Goal: Task Accomplishment & Management: Use online tool/utility

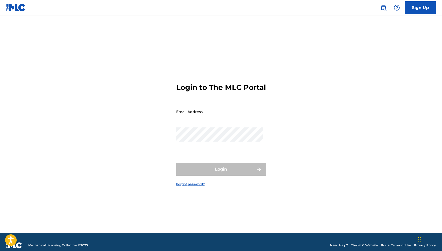
click at [380, 10] on link at bounding box center [384, 8] width 10 height 10
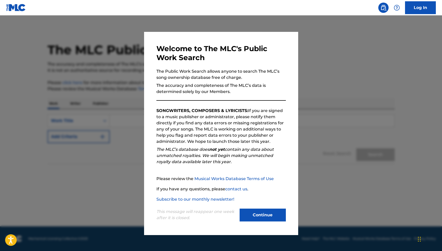
click at [267, 210] on button "Continue" at bounding box center [263, 215] width 46 height 13
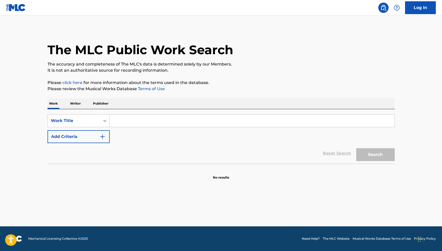
click at [400, 9] on div at bounding box center [397, 8] width 10 height 10
click at [401, 37] on p "View portal intro" at bounding box center [397, 34] width 44 height 12
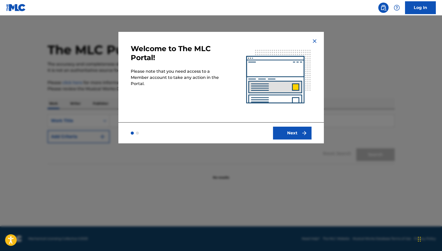
click at [296, 134] on button "Next" at bounding box center [292, 133] width 39 height 13
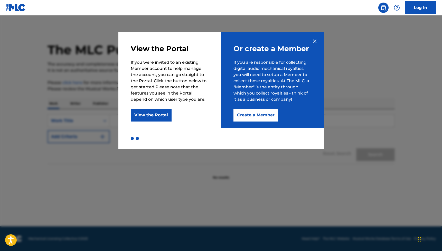
click at [149, 115] on button "View the Portal" at bounding box center [151, 115] width 41 height 13
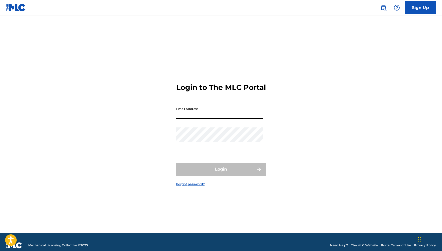
type input "[EMAIL_ADDRESS][DOMAIN_NAME]"
click at [221, 174] on button "Login" at bounding box center [221, 169] width 90 height 13
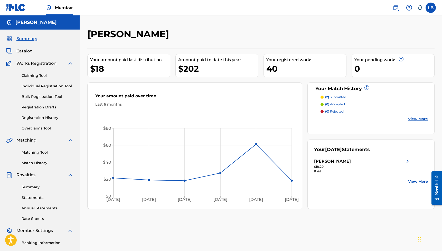
click at [421, 119] on link "View More" at bounding box center [418, 118] width 20 height 5
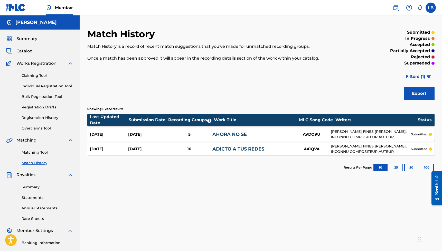
click at [35, 125] on div "Claiming Tool Individual Registration Tool Bulk Registration Tool Registration …" at bounding box center [39, 99] width 67 height 65
click at [38, 127] on link "Overclaims Tool" at bounding box center [48, 128] width 52 height 5
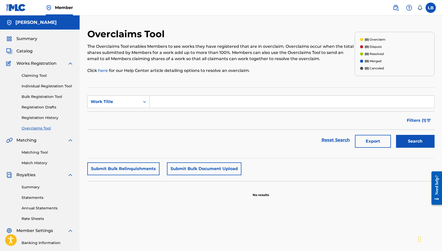
click at [176, 103] on input "Search Form" at bounding box center [292, 102] width 285 height 12
click at [126, 168] on button "Submit Bulk Relinquishments" at bounding box center [123, 168] width 72 height 13
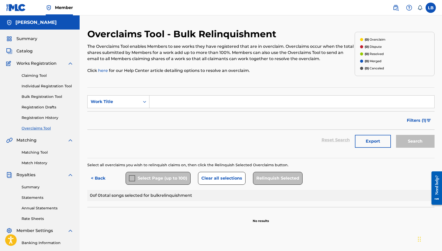
click at [168, 104] on input "Search Form" at bounding box center [292, 102] width 285 height 12
click at [44, 153] on link "Matching Tool" at bounding box center [48, 152] width 52 height 5
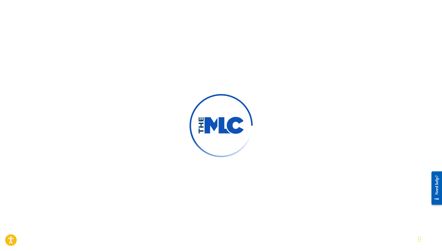
click at [327, 36] on div at bounding box center [221, 125] width 442 height 251
click at [290, 37] on div at bounding box center [221, 125] width 442 height 251
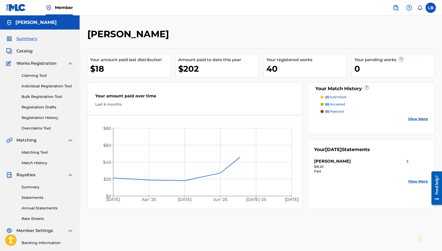
click at [290, 35] on div "[PERSON_NAME]" at bounding box center [221, 35] width 268 height 15
click at [29, 153] on link "Matching Tool" at bounding box center [48, 152] width 52 height 5
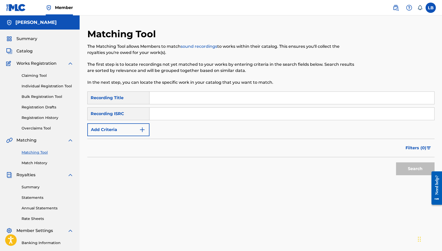
click at [26, 154] on link "Matching Tool" at bounding box center [48, 152] width 52 height 5
click at [176, 97] on input "Search Form" at bounding box center [292, 98] width 285 height 12
type input "Tito el Bambino"
click at [114, 128] on button "Add Criteria" at bounding box center [118, 129] width 62 height 13
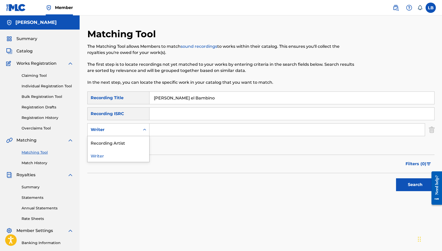
click at [116, 129] on div "Writer" at bounding box center [114, 130] width 46 height 6
drag, startPoint x: 113, startPoint y: 139, endPoint x: 121, endPoint y: 138, distance: 7.9
click at [113, 139] on div "Recording Artist" at bounding box center [119, 142] width 62 height 13
drag, startPoint x: 192, startPoint y: 96, endPoint x: 126, endPoint y: 94, distance: 65.3
click at [126, 94] on div "SearchWithCriteria91cceab7-5acc-4ac3-8090-dacc63870407 Recording Title Tito el …" at bounding box center [261, 98] width 348 height 13
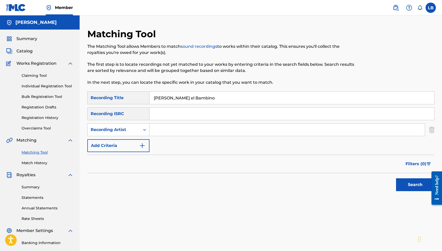
click at [163, 130] on input "Search Form" at bounding box center [288, 130] width 276 height 12
paste input "Tito el Bambino"
type input "Tito el Bambino"
click at [196, 96] on input "Tito el Bambino" at bounding box center [292, 98] width 285 height 12
drag, startPoint x: 196, startPoint y: 96, endPoint x: 163, endPoint y: 94, distance: 32.7
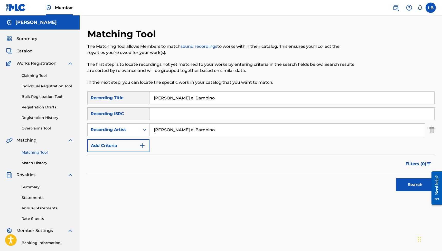
click at [161, 93] on input "Tito el Bambino" at bounding box center [292, 98] width 285 height 12
click at [419, 185] on button "Search" at bounding box center [415, 184] width 39 height 13
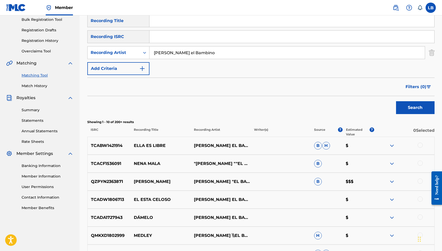
scroll to position [155, 0]
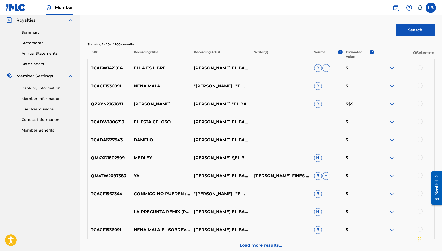
click at [422, 66] on div at bounding box center [420, 67] width 5 height 5
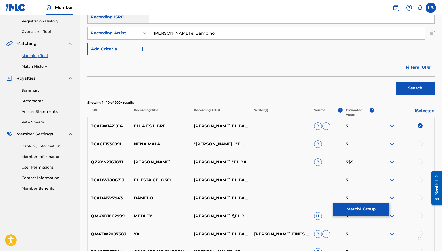
scroll to position [206, 0]
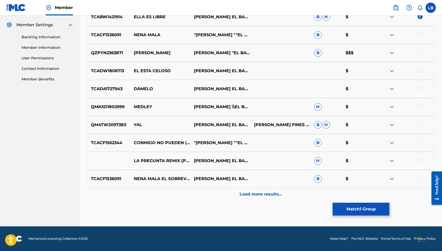
drag, startPoint x: 259, startPoint y: 198, endPoint x: 284, endPoint y: 198, distance: 24.2
click at [259, 198] on div "Load more results..." at bounding box center [261, 194] width 348 height 13
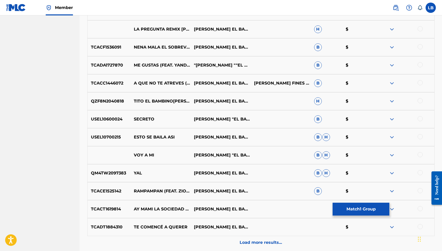
scroll to position [386, 0]
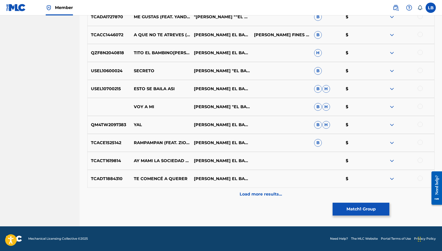
click at [272, 197] on p "Load more results..." at bounding box center [261, 194] width 42 height 6
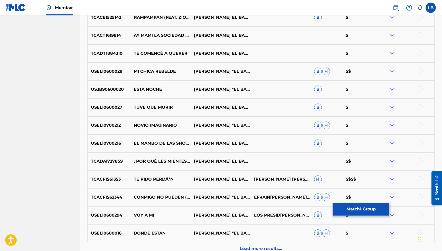
scroll to position [555, 0]
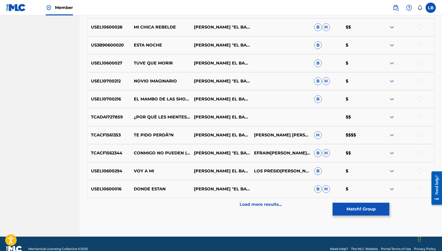
click at [262, 206] on p "Load more results..." at bounding box center [261, 205] width 42 height 6
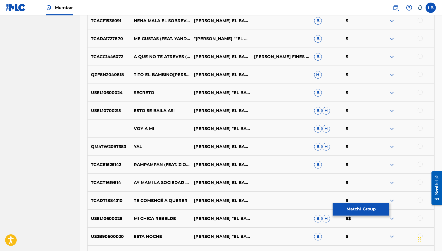
scroll to position [0, 0]
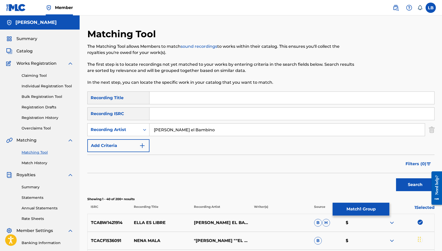
click at [33, 162] on link "Match History" at bounding box center [48, 162] width 52 height 5
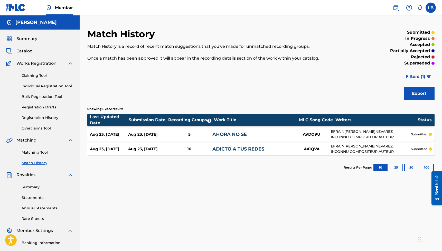
click at [35, 118] on link "Registration History" at bounding box center [48, 117] width 52 height 5
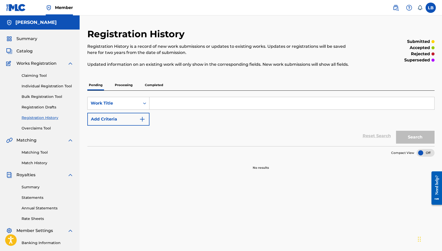
click at [161, 85] on p "Completed" at bounding box center [153, 85] width 21 height 11
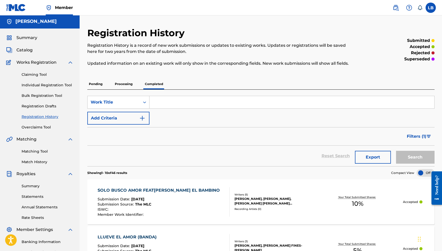
scroll to position [72, 0]
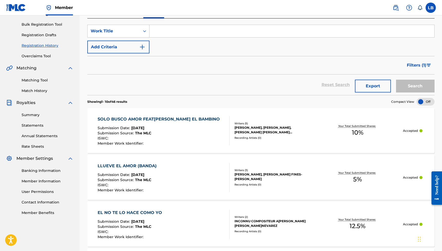
click at [149, 138] on div "ISWC :" at bounding box center [160, 138] width 125 height 5
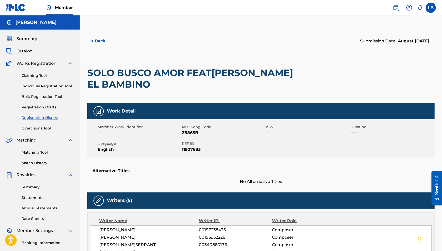
click at [99, 44] on button "< Back" at bounding box center [102, 41] width 31 height 13
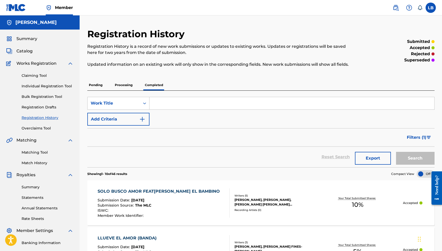
scroll to position [68, 0]
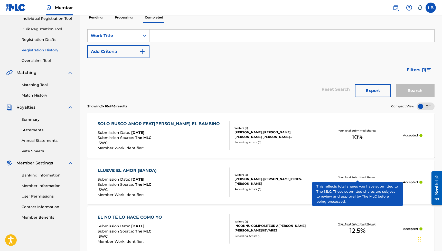
click at [356, 178] on p "Your Total Submitted Shares:" at bounding box center [358, 178] width 39 height 4
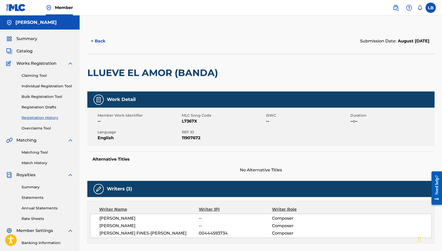
click at [100, 42] on button "< Back" at bounding box center [102, 41] width 31 height 13
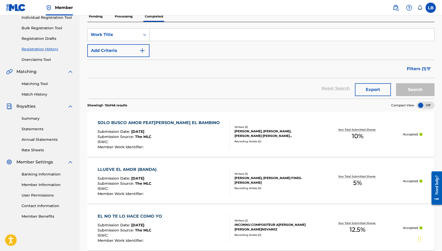
scroll to position [30, 0]
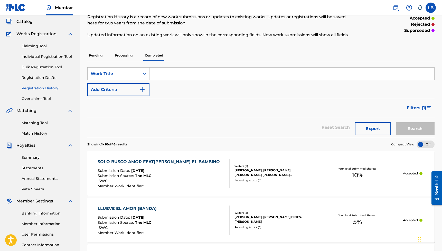
click at [125, 58] on p "Processing" at bounding box center [123, 55] width 21 height 11
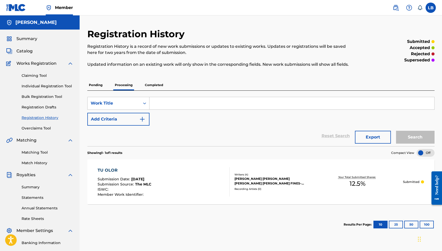
click at [112, 172] on div "TU OLOR" at bounding box center [125, 170] width 54 height 6
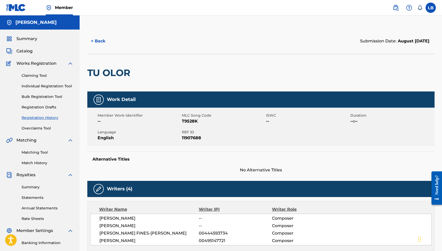
click at [32, 188] on link "Summary" at bounding box center [48, 187] width 52 height 5
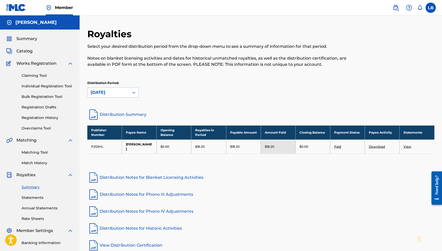
click at [25, 53] on span "Catalog" at bounding box center [24, 51] width 16 height 6
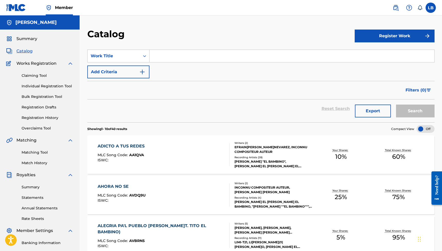
click at [134, 152] on div "ADICTO A TUS REDES MLC Song Code : AA1QVA ISWC :" at bounding box center [123, 154] width 50 height 23
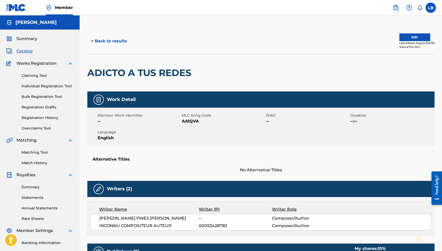
click at [405, 34] on button "Edit" at bounding box center [415, 37] width 31 height 8
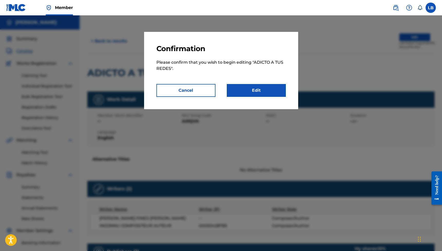
click at [280, 93] on link "Edit" at bounding box center [256, 90] width 59 height 13
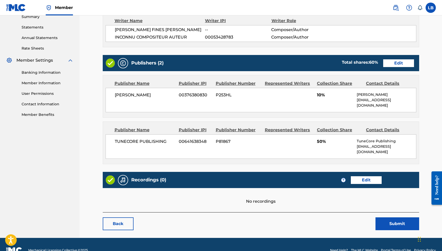
scroll to position [131, 0]
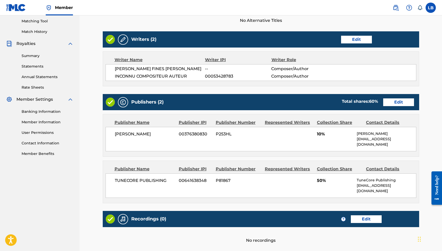
click at [31, 56] on link "Summary" at bounding box center [48, 55] width 52 height 5
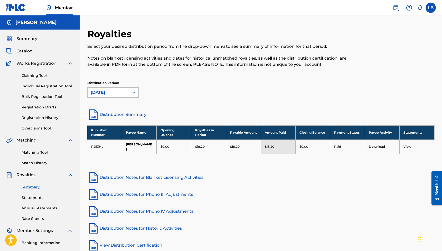
click at [32, 123] on div "Claiming Tool Individual Registration Tool Bulk Registration Tool Registration …" at bounding box center [39, 99] width 67 height 65
drag, startPoint x: 35, startPoint y: 117, endPoint x: 47, endPoint y: 119, distance: 11.7
click at [35, 117] on link "Registration History" at bounding box center [48, 117] width 52 height 5
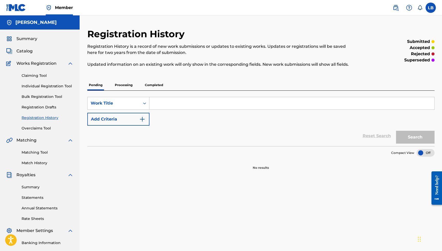
click at [117, 87] on p "Processing" at bounding box center [123, 85] width 21 height 11
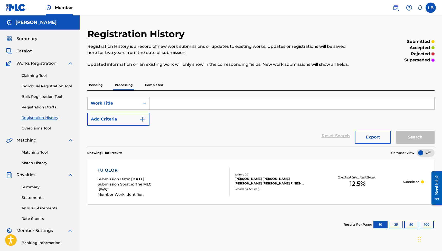
click at [149, 81] on p "Completed" at bounding box center [153, 85] width 21 height 11
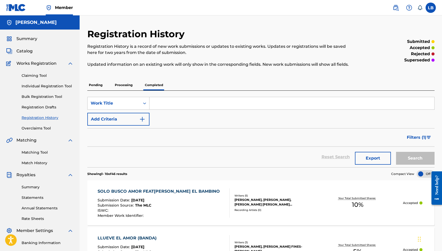
scroll to position [76, 0]
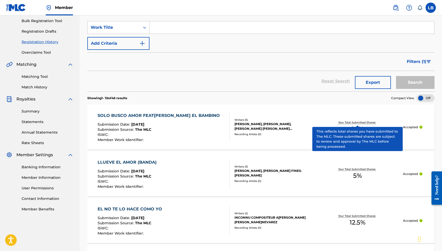
click at [361, 122] on p "Your Total Submitted Shares:" at bounding box center [358, 123] width 39 height 4
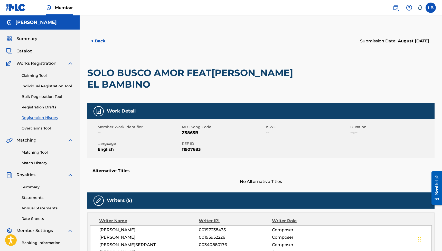
click at [35, 244] on link "Banking Information" at bounding box center [48, 242] width 52 height 5
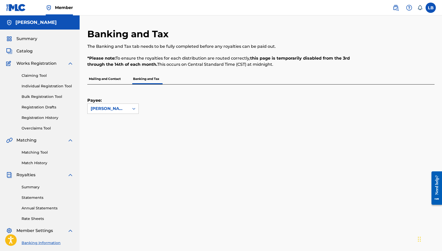
scroll to position [5, 0]
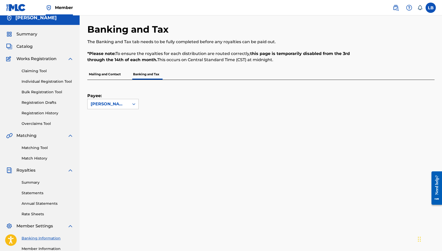
click at [25, 36] on span "Summary" at bounding box center [26, 34] width 21 height 6
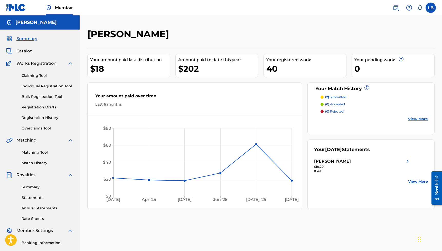
click at [408, 115] on div "(2) submitted (0) accepted (0) rejected View More" at bounding box center [371, 108] width 114 height 27
click at [413, 115] on div "(2) submitted (0) accepted (0) rejected View More" at bounding box center [371, 108] width 114 height 27
click at [414, 118] on link "View More" at bounding box center [418, 118] width 20 height 5
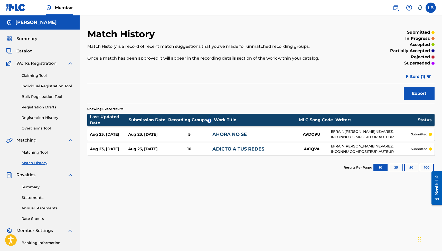
click at [38, 153] on link "Matching Tool" at bounding box center [48, 152] width 52 height 5
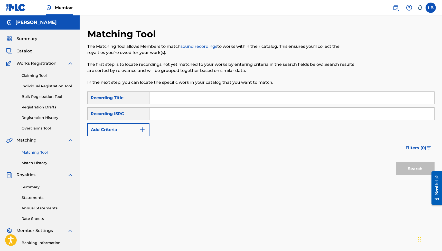
drag, startPoint x: 31, startPoint y: 189, endPoint x: 42, endPoint y: 186, distance: 11.5
click at [31, 189] on link "Summary" at bounding box center [48, 187] width 52 height 5
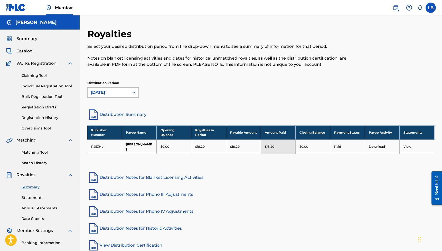
click at [29, 120] on link "Registration History" at bounding box center [48, 117] width 52 height 5
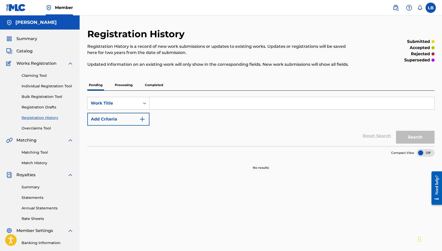
click at [37, 107] on link "Registration Drafts" at bounding box center [48, 107] width 52 height 5
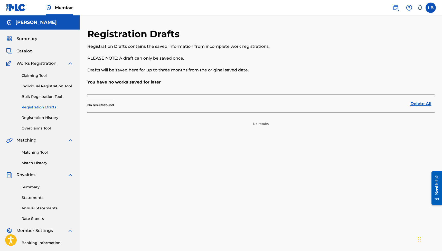
click at [47, 152] on link "Matching Tool" at bounding box center [48, 152] width 52 height 5
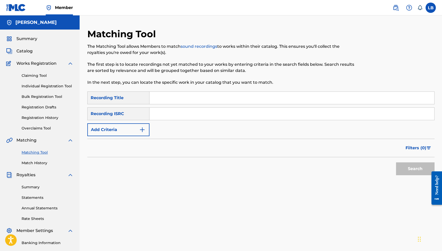
click at [31, 152] on link "Matching Tool" at bounding box center [48, 152] width 52 height 5
click at [139, 131] on button "Add Criteria" at bounding box center [118, 129] width 62 height 13
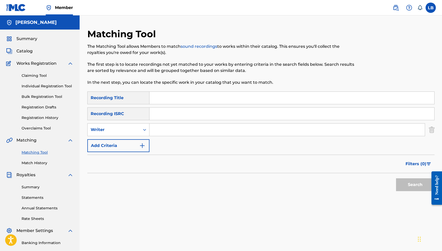
click at [133, 148] on button "Add Criteria" at bounding box center [118, 145] width 62 height 13
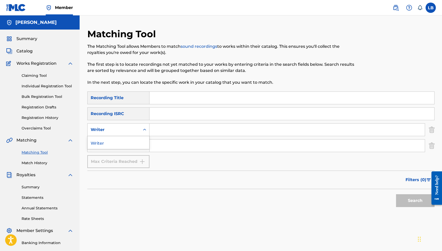
click at [132, 136] on div "Writer" at bounding box center [118, 129] width 62 height 13
drag, startPoint x: 188, startPoint y: 156, endPoint x: 149, endPoint y: 149, distance: 38.9
click at [188, 156] on div "SearchWithCriteria91cceab7-5acc-4ac3-8090-dacc63870407 Recording Title SearchWi…" at bounding box center [261, 130] width 348 height 77
click at [134, 146] on div "Recording Artist" at bounding box center [114, 146] width 46 height 6
click at [131, 132] on div "Writer" at bounding box center [114, 130] width 46 height 6
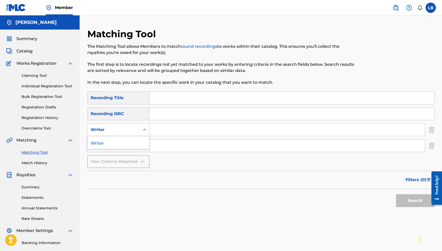
click at [170, 131] on input "Search Form" at bounding box center [288, 130] width 276 height 12
type input "Luis Berrios Nieves"
click at [411, 197] on button "Search" at bounding box center [415, 200] width 39 height 13
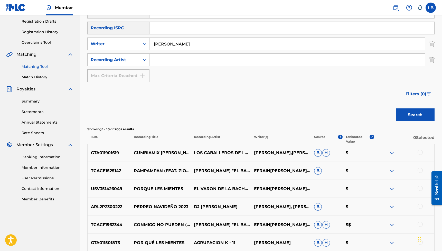
scroll to position [132, 0]
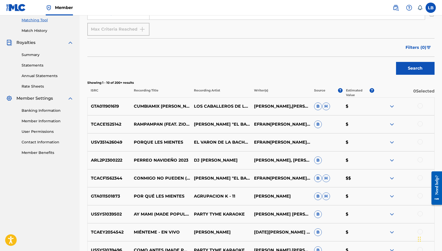
click at [390, 106] on img at bounding box center [392, 106] width 6 height 6
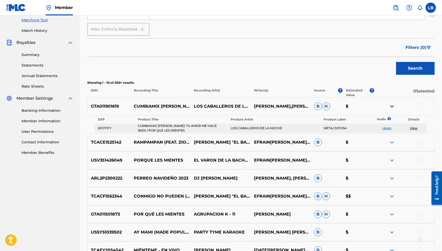
click at [382, 128] on td "Listen" at bounding box center [387, 128] width 26 height 9
click at [384, 128] on link "Listen" at bounding box center [386, 128] width 9 height 4
click at [390, 141] on img at bounding box center [392, 142] width 6 height 6
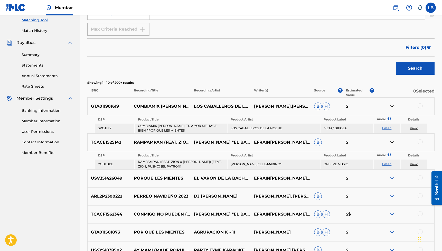
click at [108, 180] on p "USV351426049" at bounding box center [109, 178] width 43 height 6
click at [422, 178] on div at bounding box center [420, 177] width 5 height 5
click at [392, 142] on img at bounding box center [392, 142] width 6 height 6
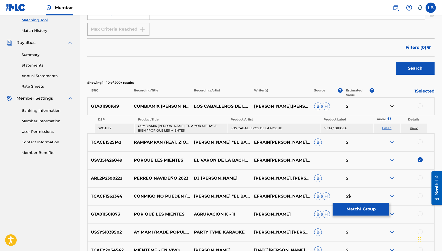
click at [395, 107] on img at bounding box center [392, 106] width 6 height 6
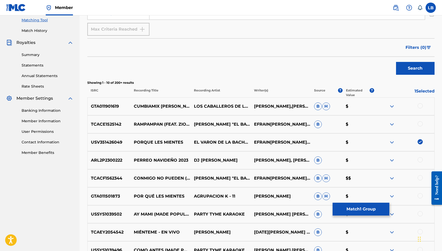
click at [421, 196] on div at bounding box center [420, 195] width 5 height 5
click at [421, 214] on div at bounding box center [420, 213] width 5 height 5
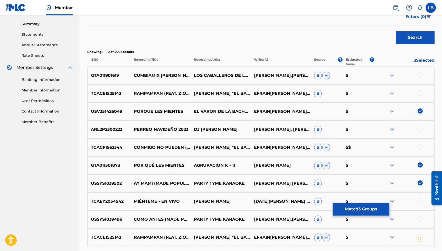
scroll to position [189, 0]
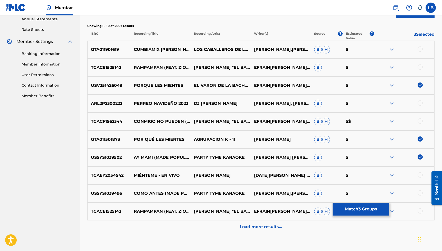
click at [268, 226] on p "Load more results..." at bounding box center [261, 227] width 42 height 6
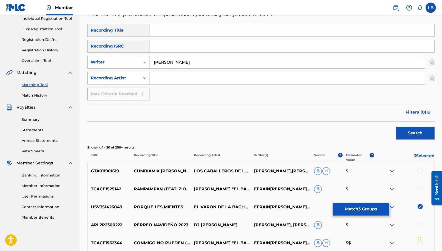
scroll to position [251, 0]
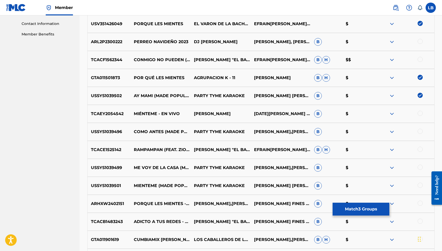
click at [419, 185] on div at bounding box center [420, 185] width 5 height 5
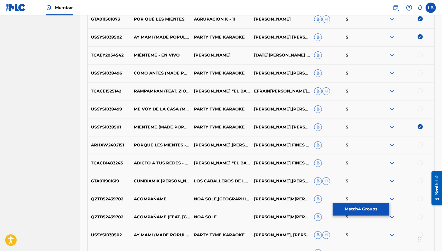
scroll to position [402, 0]
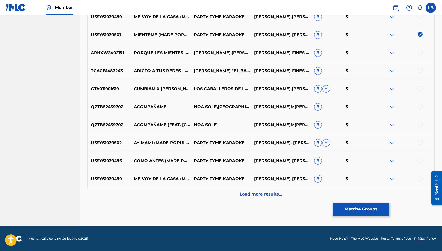
click at [419, 143] on div at bounding box center [420, 142] width 5 height 5
click at [271, 195] on p "Load more results..." at bounding box center [261, 194] width 42 height 6
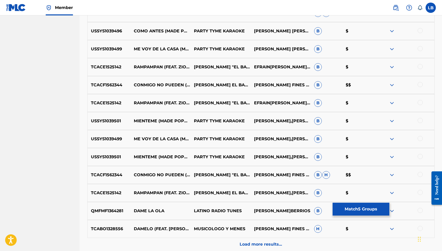
scroll to position [549, 0]
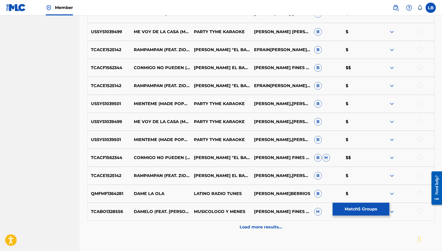
click at [419, 211] on div at bounding box center [420, 211] width 5 height 5
click at [306, 232] on div "Load more results..." at bounding box center [261, 227] width 348 height 13
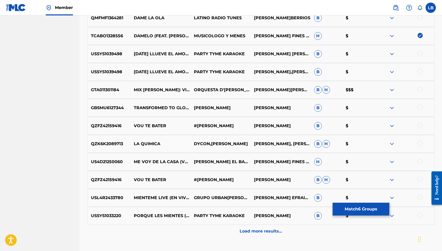
scroll to position [762, 0]
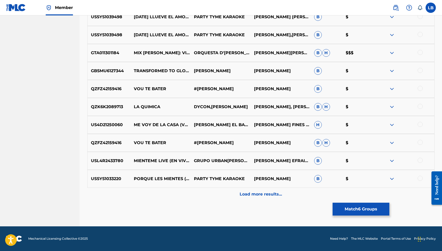
click at [277, 188] on div "USSYS1033220 PORQUE LES MIENTES (MADE POPULAR BY MARC ANTHONY & TITO EL BAMBINO…" at bounding box center [261, 179] width 348 height 18
click at [276, 191] on p "Load more results..." at bounding box center [261, 194] width 42 height 6
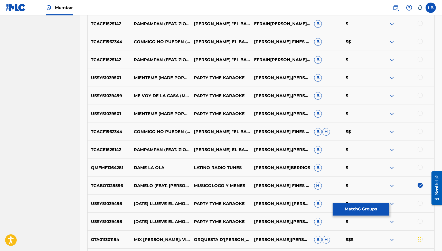
scroll to position [942, 0]
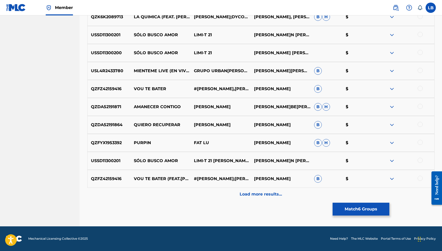
click at [422, 71] on div at bounding box center [420, 70] width 5 height 5
click at [278, 194] on p "Load more results..." at bounding box center [261, 194] width 42 height 6
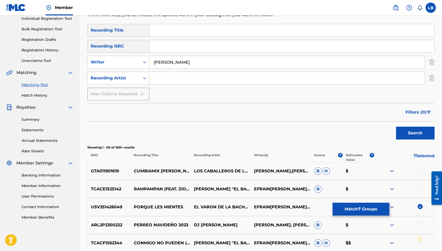
scroll to position [1121, 0]
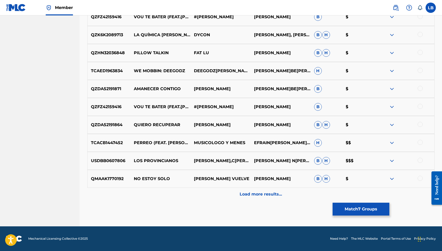
click at [255, 193] on p "Load more results..." at bounding box center [261, 194] width 42 height 6
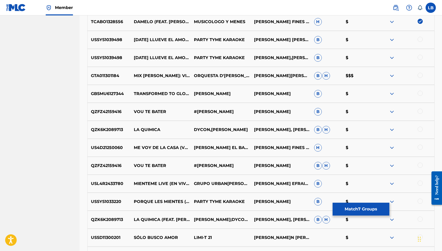
scroll to position [1301, 0]
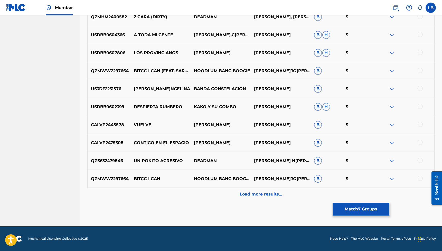
click at [249, 196] on p "Load more results..." at bounding box center [261, 194] width 42 height 6
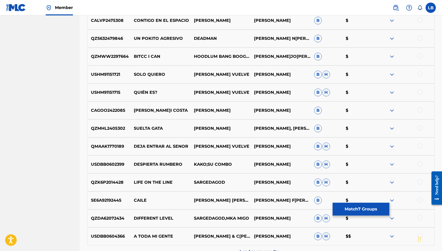
scroll to position [1387, 0]
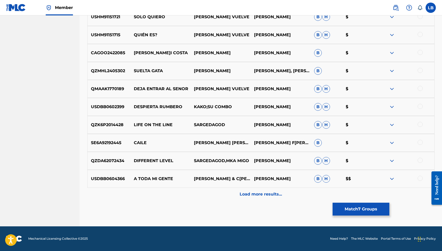
click at [267, 195] on p "Load more results..." at bounding box center [261, 194] width 42 height 6
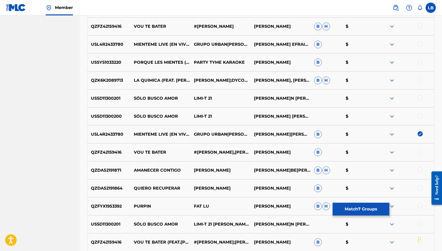
scroll to position [1661, 0]
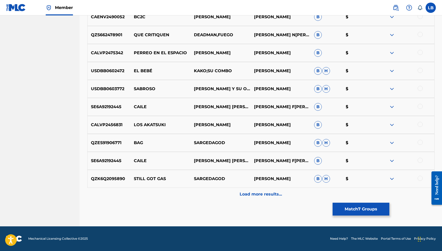
click at [280, 191] on p "Load more results..." at bounding box center [261, 194] width 42 height 6
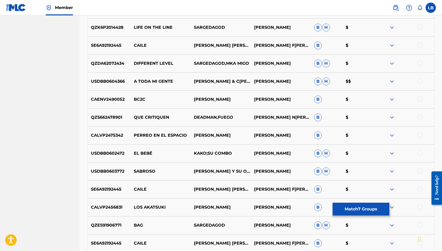
scroll to position [1841, 0]
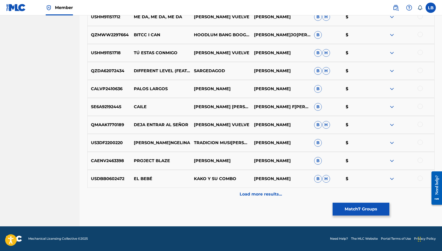
click at [283, 197] on div "Load more results..." at bounding box center [261, 194] width 348 height 13
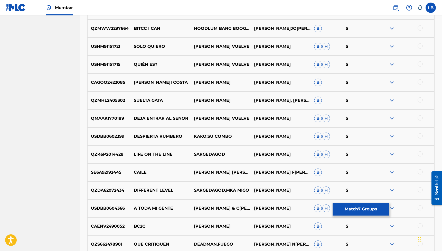
scroll to position [2021, 0]
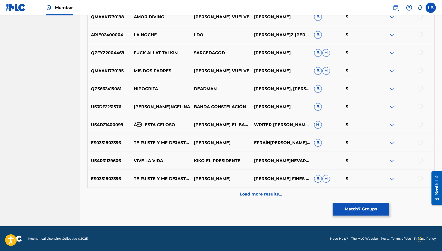
click at [284, 191] on div "Load more results..." at bounding box center [261, 194] width 348 height 13
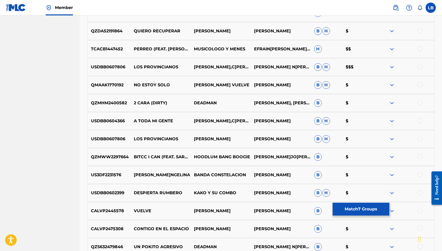
scroll to position [2201, 0]
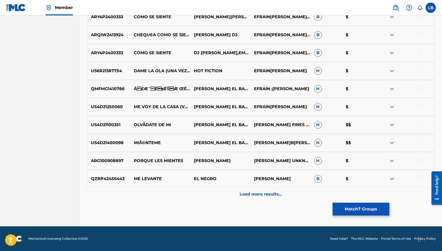
click at [421, 160] on div at bounding box center [420, 160] width 5 height 5
click at [295, 195] on div "Load more results..." at bounding box center [261, 194] width 348 height 13
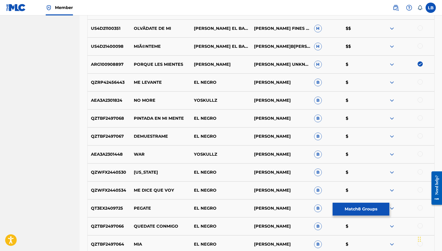
scroll to position [2290, 0]
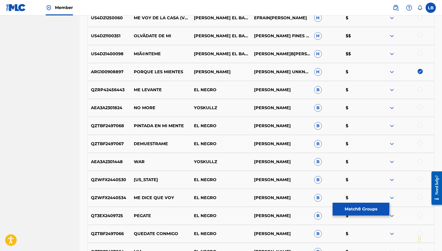
click at [420, 53] on div at bounding box center [420, 53] width 5 height 5
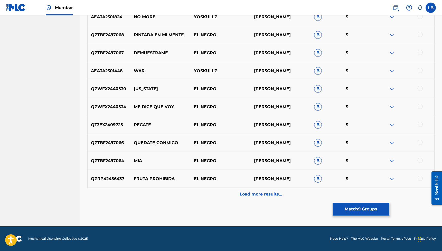
click at [270, 193] on p "Load more results..." at bounding box center [261, 194] width 42 height 6
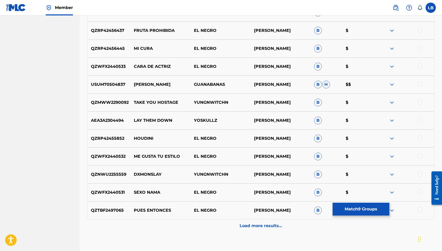
scroll to position [2495, 0]
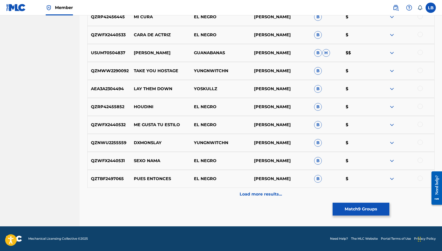
drag, startPoint x: 267, startPoint y: 198, endPoint x: 277, endPoint y: 195, distance: 10.7
click at [267, 198] on div "Load more results..." at bounding box center [261, 194] width 348 height 13
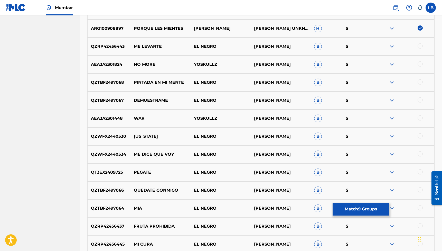
scroll to position [2741, 0]
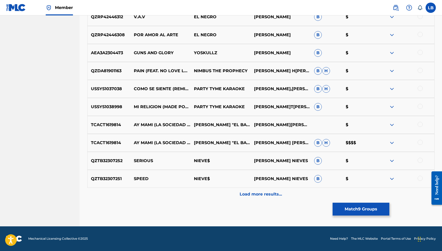
click at [421, 125] on div at bounding box center [420, 124] width 5 height 5
click at [421, 142] on div at bounding box center [420, 142] width 5 height 5
click at [362, 214] on button "Match 11 Groups" at bounding box center [361, 209] width 57 height 13
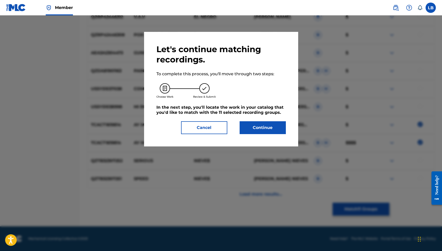
click at [260, 131] on button "Continue" at bounding box center [263, 127] width 46 height 13
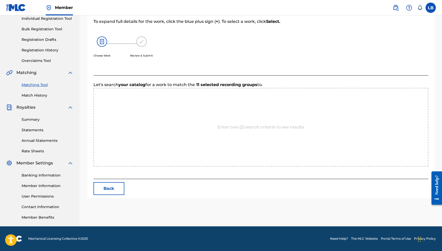
scroll to position [68, 0]
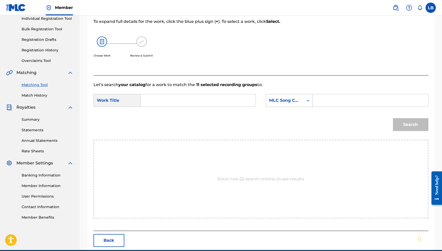
click at [188, 101] on input "Search Form" at bounding box center [198, 100] width 106 height 12
paste input "AY MAMI"
type input "AY MAMI"
click at [339, 103] on input "Search Form" at bounding box center [370, 100] width 106 height 12
paste input "AVD7O7"
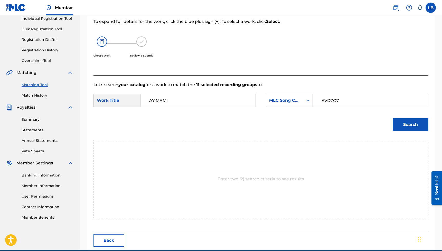
type input "AVD7O7"
click at [406, 120] on button "Search" at bounding box center [410, 124] width 35 height 13
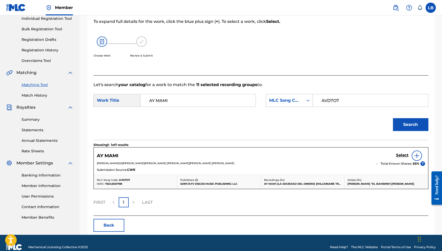
click at [399, 155] on h5 "Select" at bounding box center [402, 155] width 13 height 5
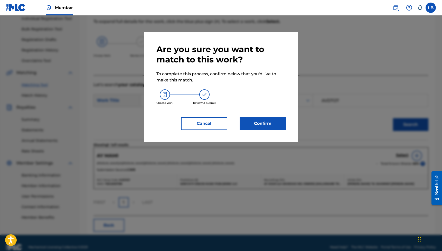
click at [205, 124] on button "Cancel" at bounding box center [204, 123] width 46 height 13
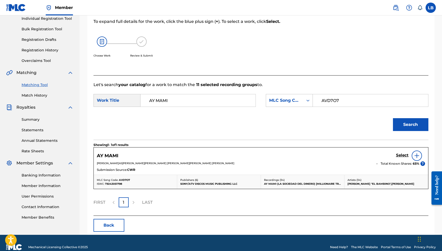
drag, startPoint x: 178, startPoint y: 103, endPoint x: 135, endPoint y: 105, distance: 43.7
click at [134, 104] on div "SearchWithCriteria14435367-faa0-4fc1-9d0b-118e9760b5a1 Work Title AY MAMI" at bounding box center [175, 100] width 162 height 13
type input "AY MAM"
drag, startPoint x: 360, startPoint y: 97, endPoint x: 303, endPoint y: 94, distance: 56.9
click at [303, 94] on form "SearchWithCriteria14435367-faa0-4fc1-9d0b-118e9760b5a1 Work Title AY MAM Search…" at bounding box center [261, 114] width 335 height 52
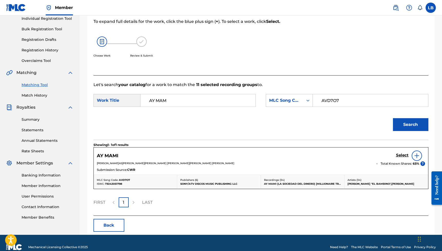
drag, startPoint x: 154, startPoint y: 100, endPoint x: 106, endPoint y: 96, distance: 48.3
click at [105, 96] on div "SearchWithCriteria14435367-faa0-4fc1-9d0b-118e9760b5a1 Work Title AY MAM" at bounding box center [175, 100] width 162 height 13
drag, startPoint x: 345, startPoint y: 99, endPoint x: 316, endPoint y: 100, distance: 28.8
click at [316, 100] on div "AVD7O7" at bounding box center [370, 100] width 115 height 13
click at [161, 102] on input "Search Form" at bounding box center [198, 100] width 106 height 12
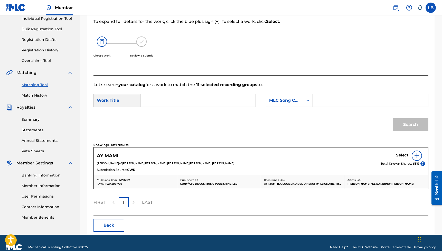
paste input "POR QUE LES MIENTES"
type input "POR QUE LES MIENTES"
click at [352, 100] on input "Search Form" at bounding box center [370, 100] width 106 height 12
paste input "PA1BLK"
type input "PA1BLK"
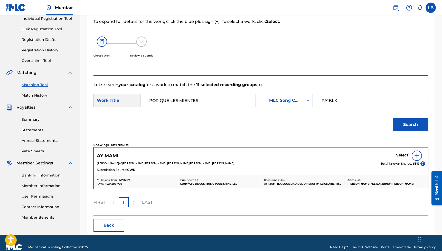
click at [418, 123] on button "Search" at bounding box center [410, 124] width 35 height 13
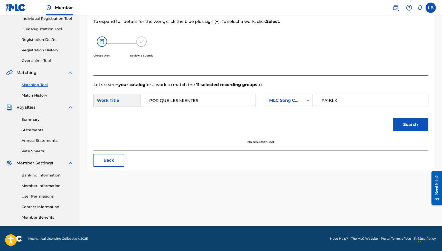
click at [106, 156] on button "Back" at bounding box center [109, 160] width 31 height 13
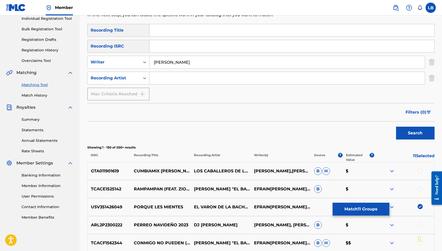
click at [363, 210] on button "Match 11 Groups" at bounding box center [361, 209] width 57 height 13
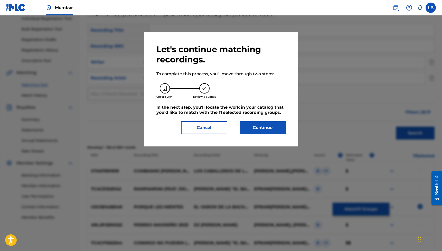
click at [274, 126] on button "Continue" at bounding box center [263, 127] width 46 height 13
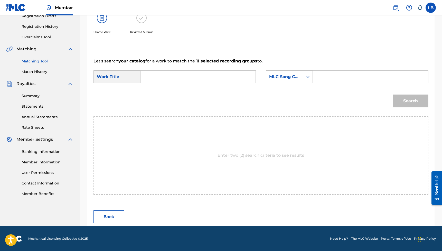
scroll to position [83, 0]
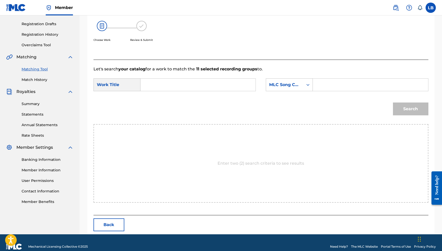
click at [165, 85] on input "Search Form" at bounding box center [198, 85] width 106 height 12
paste input "AY MAMI"
type input "AY MAMI"
click at [336, 86] on input "Search Form" at bounding box center [370, 85] width 106 height 12
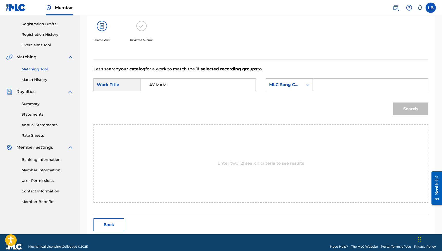
paste input "AVD7O7"
type input "AVD7O7"
click at [409, 108] on button "Search" at bounding box center [410, 109] width 35 height 13
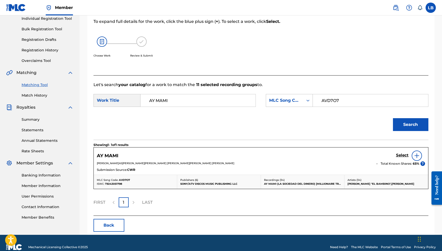
click at [416, 156] on img at bounding box center [417, 156] width 6 height 6
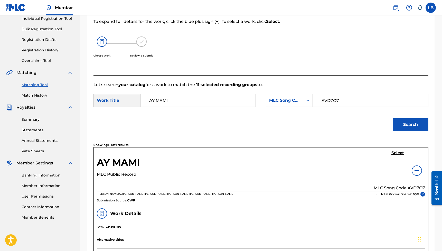
click at [396, 154] on h5 "Select" at bounding box center [398, 153] width 13 height 5
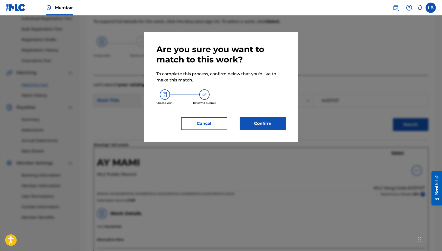
click at [270, 118] on button "Confirm" at bounding box center [263, 123] width 46 height 13
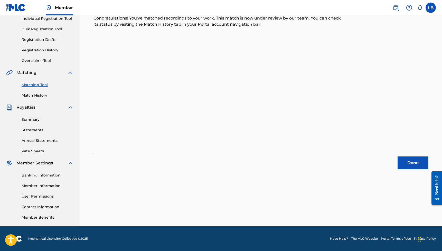
click at [407, 165] on button "Done" at bounding box center [413, 163] width 31 height 13
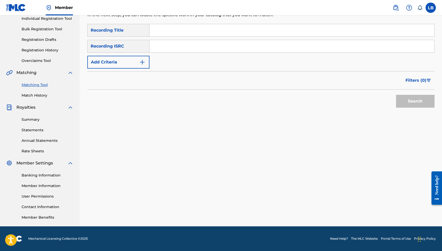
scroll to position [0, 0]
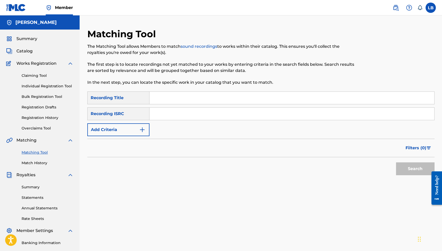
click at [30, 160] on link "Match History" at bounding box center [48, 162] width 52 height 5
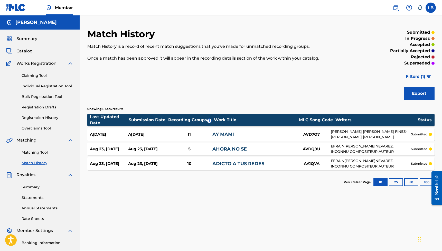
click at [33, 74] on link "Claiming Tool" at bounding box center [48, 75] width 52 height 5
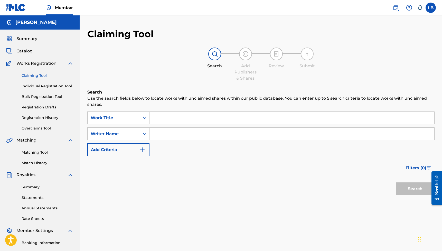
drag, startPoint x: 173, startPoint y: 114, endPoint x: 177, endPoint y: 117, distance: 4.6
click at [173, 114] on input "Search Form" at bounding box center [292, 118] width 285 height 12
paste input "LLEGASTE TU"
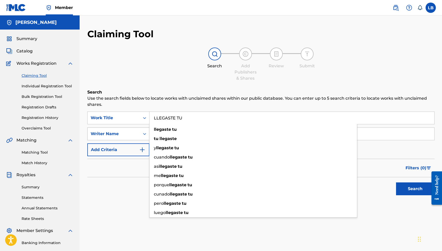
type input "LLEGASTE TU"
click at [128, 134] on div "Writer Name" at bounding box center [114, 134] width 46 height 6
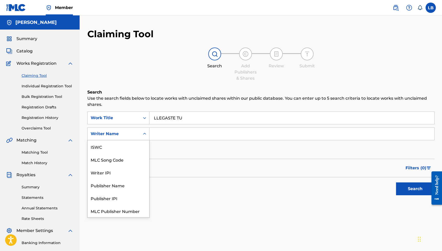
scroll to position [13, 0]
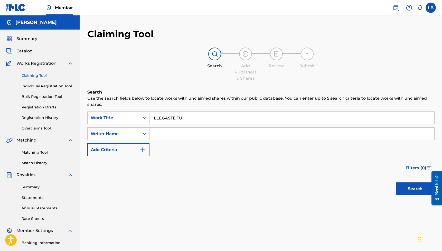
click at [179, 133] on input "Search Form" at bounding box center [292, 134] width 285 height 12
type input "Luis Berrios Nieves"
click at [415, 189] on button "Search" at bounding box center [415, 189] width 39 height 13
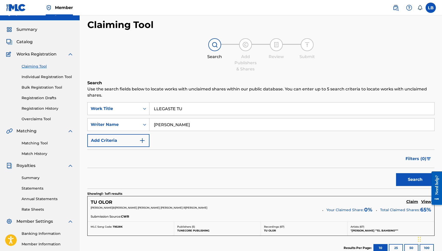
scroll to position [69, 0]
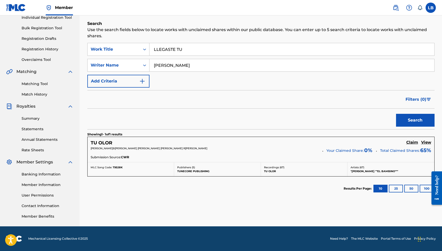
click at [430, 145] on h5 "View" at bounding box center [427, 142] width 10 height 5
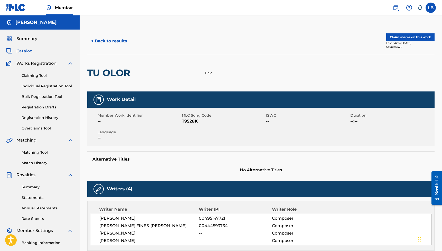
click at [109, 44] on button "< Back to results" at bounding box center [108, 41] width 43 height 13
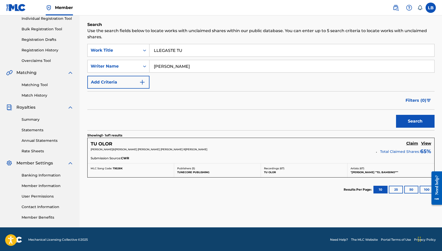
click at [429, 144] on h5 "View" at bounding box center [427, 143] width 10 height 5
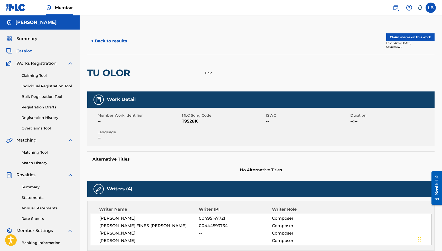
click at [35, 78] on link "Claiming Tool" at bounding box center [48, 75] width 52 height 5
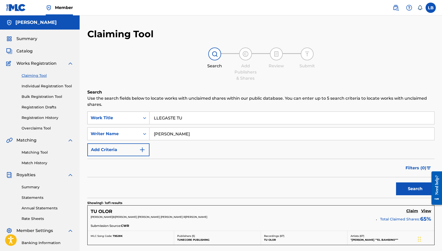
drag, startPoint x: 185, startPoint y: 115, endPoint x: 141, endPoint y: 114, distance: 44.7
click at [141, 114] on div "SearchWithCriteria546f2a69-76b5-46cf-9579-e1d05db527a3 Work Title LLEGASTE TU" at bounding box center [261, 118] width 348 height 13
drag, startPoint x: 182, startPoint y: 129, endPoint x: 137, endPoint y: 121, distance: 45.6
click at [137, 121] on div "SearchWithCriteria546f2a69-76b5-46cf-9579-e1d05db527a3 Work Title SearchWithCri…" at bounding box center [261, 134] width 348 height 45
type input "3"
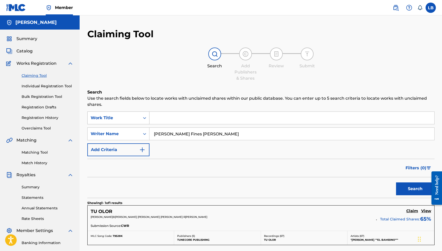
type input "Efrain Fines Nevarez"
click at [415, 189] on button "Search" at bounding box center [415, 189] width 39 height 13
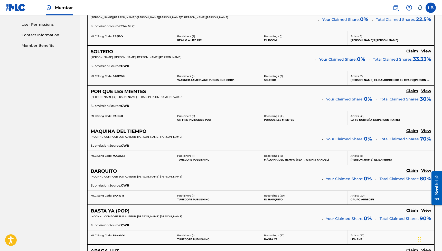
scroll to position [277, 0]
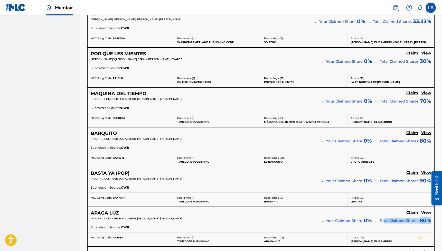
drag, startPoint x: 383, startPoint y: 221, endPoint x: 435, endPoint y: 221, distance: 51.7
click at [435, 221] on div "APAGA LUZ Claim View INCONNU COMPOSITEUR AUTEUR, EFRAIN FINES NEVAREZ Your Clai…" at bounding box center [261, 227] width 348 height 40
click at [95, 213] on h5 "APAGA LUZ" at bounding box center [105, 213] width 28 height 6
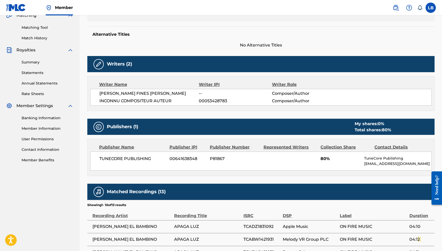
scroll to position [178, 0]
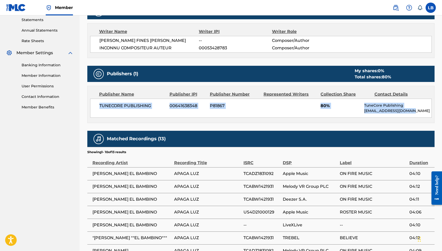
drag, startPoint x: 109, startPoint y: 102, endPoint x: 411, endPoint y: 111, distance: 302.1
click at [411, 111] on div "TUNECORE PUBLISHING 00641638348 P81867 80% TuneCore Publishing licensing@tuneco…" at bounding box center [261, 108] width 342 height 19
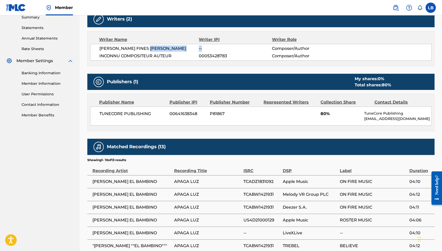
drag, startPoint x: 194, startPoint y: 48, endPoint x: 214, endPoint y: 48, distance: 20.3
click at [214, 48] on div "EFRAIN FINES NEVAREZ -- Composer/Author" at bounding box center [265, 48] width 332 height 6
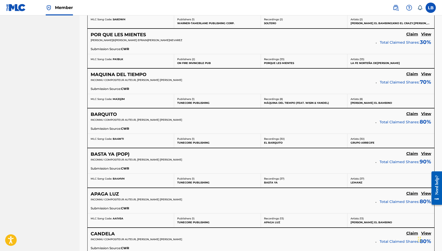
scroll to position [428, 0]
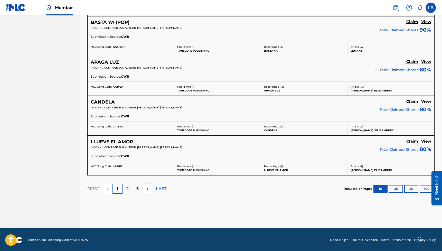
click at [428, 186] on div at bounding box center [435, 188] width 14 height 42
click at [429, 186] on div at bounding box center [435, 188] width 14 height 42
click at [426, 188] on button "100" at bounding box center [427, 189] width 14 height 8
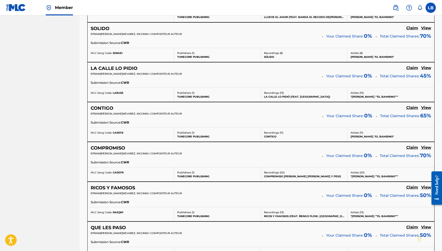
scroll to position [0, 0]
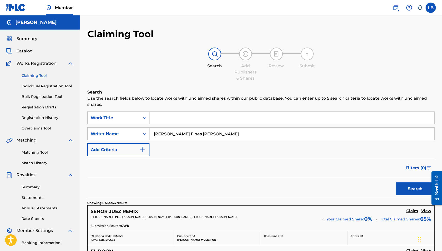
click at [23, 36] on span "Summary" at bounding box center [26, 39] width 21 height 6
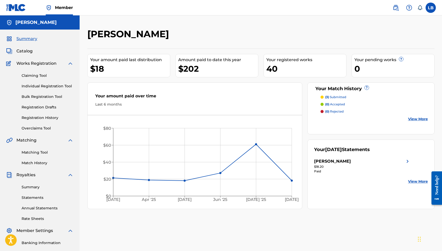
click at [40, 154] on link "Matching Tool" at bounding box center [48, 152] width 52 height 5
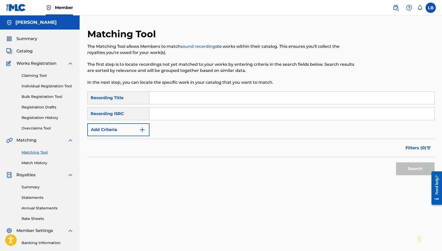
click at [174, 114] on input "Search Form" at bounding box center [292, 114] width 285 height 12
click at [126, 130] on button "Add Criteria" at bounding box center [118, 129] width 62 height 13
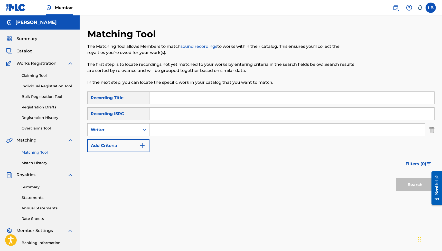
click at [176, 123] on div "Search Form" at bounding box center [288, 129] width 276 height 13
click at [175, 129] on input "Search Form" at bounding box center [288, 130] width 276 height 12
type input "Luis Berrios Nieves"
click at [415, 185] on button "Search" at bounding box center [415, 184] width 39 height 13
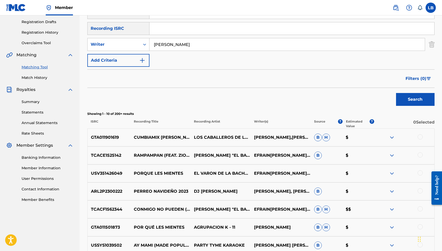
scroll to position [93, 0]
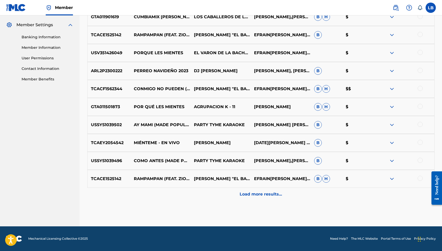
click at [282, 193] on div "Load more results..." at bounding box center [261, 194] width 348 height 13
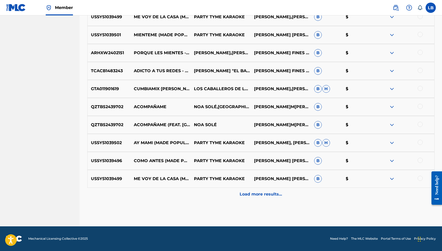
drag, startPoint x: 266, startPoint y: 192, endPoint x: 281, endPoint y: 194, distance: 15.8
click at [266, 192] on p "Load more results..." at bounding box center [261, 194] width 42 height 6
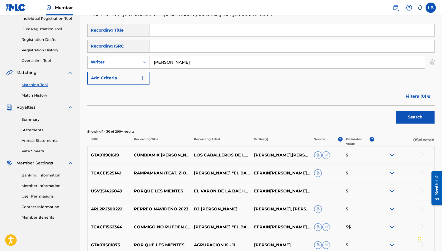
scroll to position [566, 0]
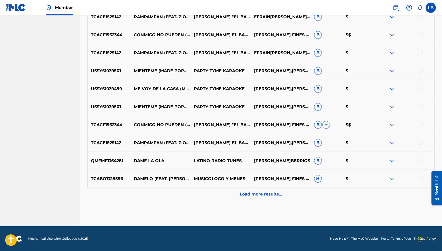
click at [267, 196] on p "Load more results..." at bounding box center [261, 194] width 42 height 6
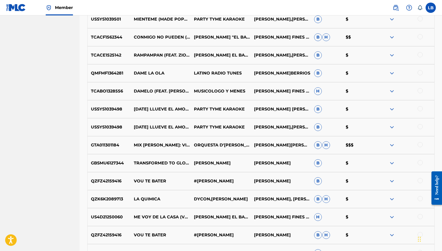
scroll to position [746, 0]
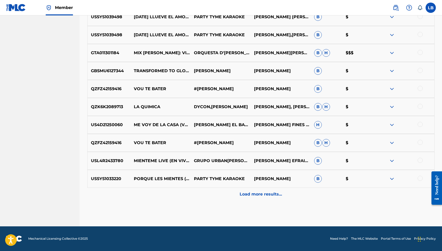
click at [287, 197] on div "Load more results..." at bounding box center [261, 194] width 348 height 13
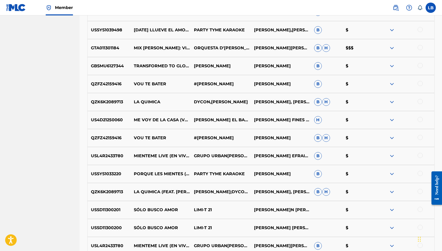
scroll to position [763, 0]
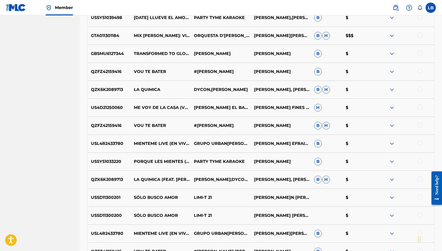
click at [420, 199] on div at bounding box center [420, 197] width 5 height 5
click at [370, 209] on button "Match 1 Group" at bounding box center [361, 209] width 57 height 13
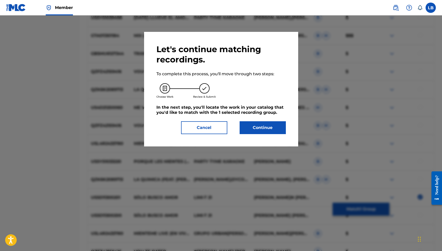
click at [282, 132] on button "Continue" at bounding box center [263, 127] width 46 height 13
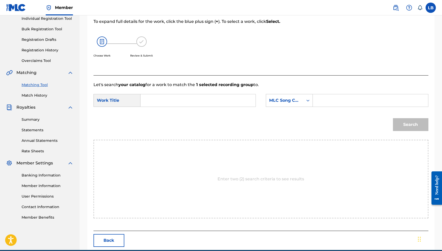
click at [216, 100] on input "Search Form" at bounding box center [198, 100] width 106 height 12
paste input "SOLO BUSCO AMOR"
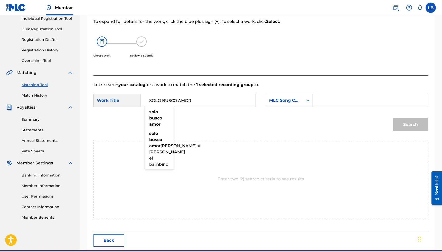
type input "SOLO BUSCO AMOR"
click at [356, 102] on input "Search Form" at bounding box center [370, 100] width 106 height 12
paste input "SVA9U2"
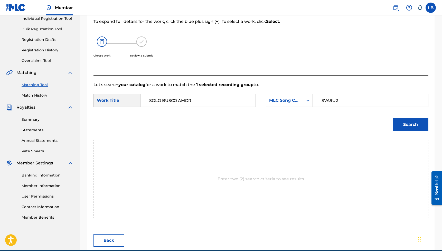
type input "SVA9U2"
click at [419, 126] on button "Search" at bounding box center [410, 124] width 35 height 13
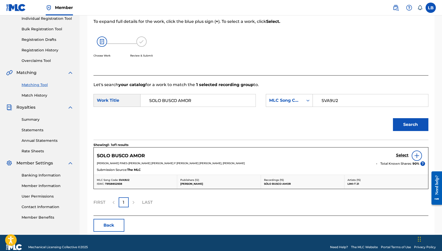
click at [400, 154] on h5 "Select" at bounding box center [402, 155] width 13 height 5
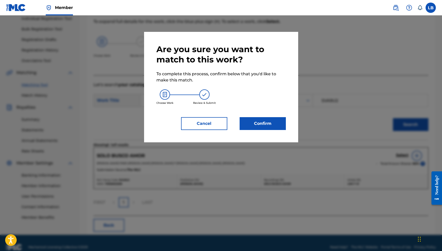
click at [270, 118] on button "Confirm" at bounding box center [263, 123] width 46 height 13
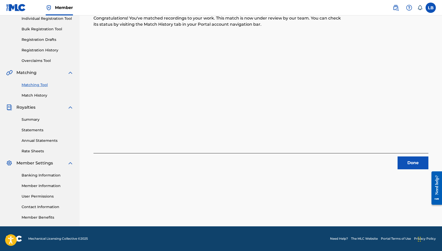
click at [39, 88] on div "Matching Tool Match History" at bounding box center [39, 87] width 67 height 22
click at [41, 87] on link "Matching Tool" at bounding box center [48, 84] width 52 height 5
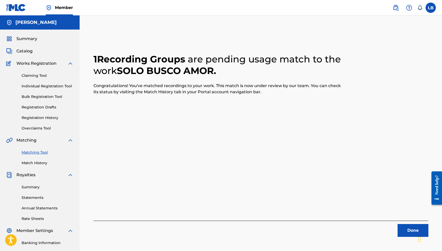
drag, startPoint x: 32, startPoint y: 152, endPoint x: 61, endPoint y: 154, distance: 29.4
click at [32, 152] on link "Matching Tool" at bounding box center [48, 152] width 52 height 5
click at [411, 231] on button "Done" at bounding box center [413, 230] width 31 height 13
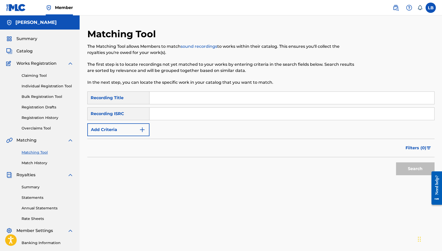
click at [121, 130] on button "Add Criteria" at bounding box center [118, 129] width 62 height 13
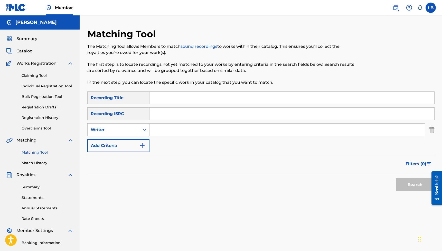
click at [178, 131] on input "Search Form" at bounding box center [288, 130] width 276 height 12
type input "Luis Berrios Nieves"
click at [415, 185] on button "Search" at bounding box center [415, 184] width 39 height 13
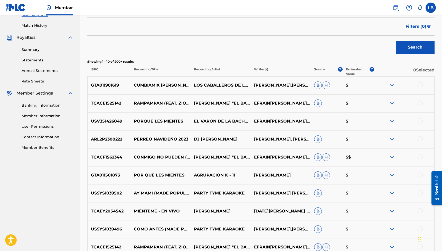
scroll to position [206, 0]
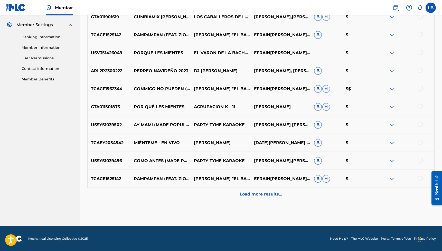
click at [262, 195] on p "Load more results..." at bounding box center [261, 194] width 42 height 6
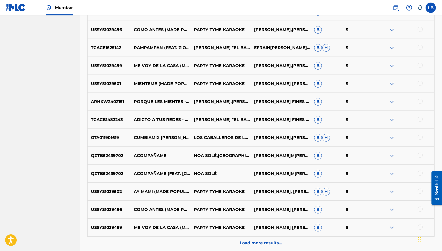
scroll to position [386, 0]
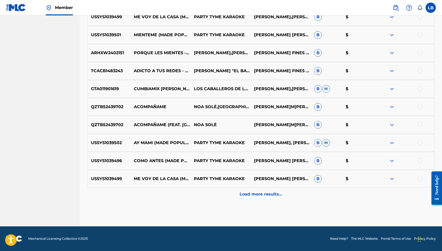
click at [392, 162] on img at bounding box center [392, 161] width 6 height 6
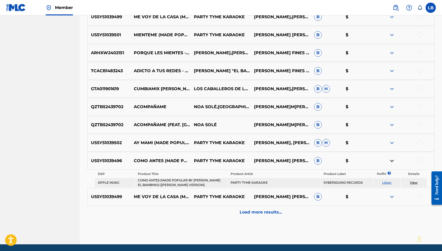
click at [385, 182] on link "Listen" at bounding box center [386, 183] width 9 height 4
click at [412, 183] on link "View" at bounding box center [414, 183] width 8 height 4
click at [421, 163] on div at bounding box center [420, 160] width 5 height 5
click at [369, 209] on button "Match 1 Group" at bounding box center [361, 209] width 57 height 13
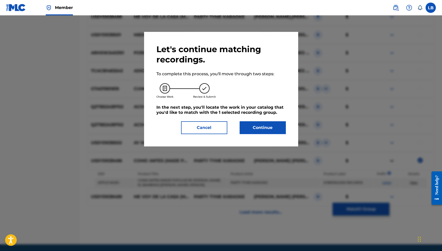
click at [261, 132] on button "Continue" at bounding box center [263, 127] width 46 height 13
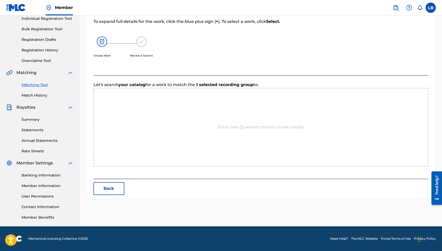
scroll to position [68, 0]
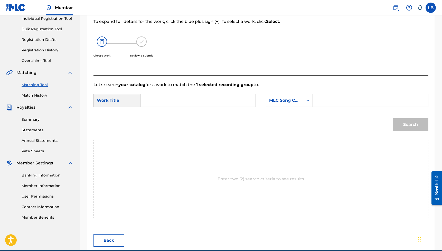
click at [154, 102] on input "Search Form" at bounding box center [198, 100] width 106 height 12
paste input "COMO ANTES (FT. ZION Y LENNOX)"
type input "COMO ANTES (FT. ZION Y LENNOX)"
click at [338, 101] on input "Search Form" at bounding box center [370, 100] width 106 height 12
click at [326, 100] on input "Search Form" at bounding box center [370, 100] width 106 height 12
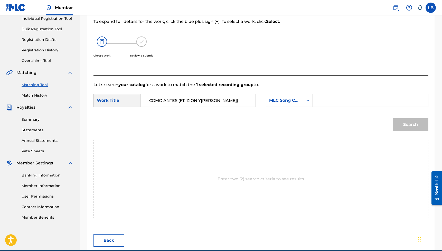
paste input "CA0EGB"
type input "CA0EGB"
click at [416, 122] on button "Search" at bounding box center [410, 124] width 35 height 13
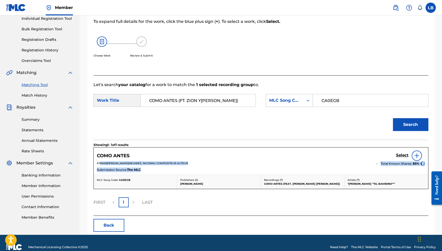
drag, startPoint x: 101, startPoint y: 164, endPoint x: 184, endPoint y: 172, distance: 83.7
click at [184, 172] on div "COMO ANTES Select EFRAIN FINES NEVAREZ, INCONNU COMPOSITEUR AUTEUR Total Known …" at bounding box center [261, 161] width 335 height 27
click at [397, 158] on link "Select" at bounding box center [402, 156] width 13 height 6
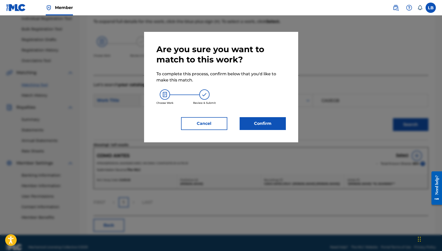
click at [268, 125] on button "Confirm" at bounding box center [263, 123] width 46 height 13
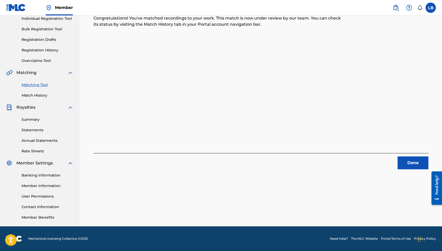
click at [402, 166] on button "Done" at bounding box center [413, 163] width 31 height 13
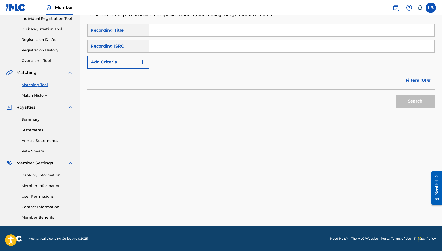
click at [186, 34] on input "Search Form" at bounding box center [292, 30] width 285 height 12
type input "Feliz Navidad"
click at [126, 61] on button "Add Criteria" at bounding box center [118, 62] width 62 height 13
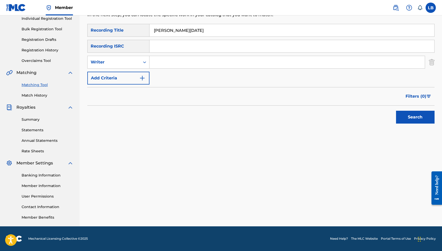
drag, startPoint x: 159, startPoint y: 61, endPoint x: 299, endPoint y: 62, distance: 139.8
click at [160, 61] on input "Search Form" at bounding box center [288, 62] width 276 height 12
type input "Luis Berrios Nieves"
click at [415, 117] on button "Search" at bounding box center [415, 117] width 39 height 13
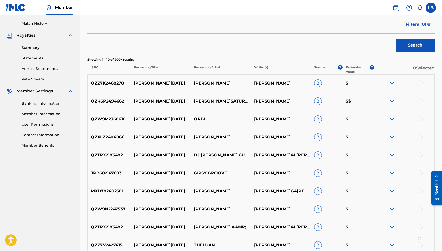
scroll to position [159, 0]
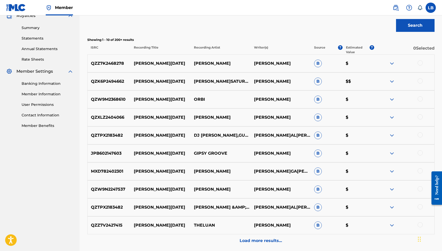
click at [261, 243] on p "Load more results..." at bounding box center [261, 241] width 42 height 6
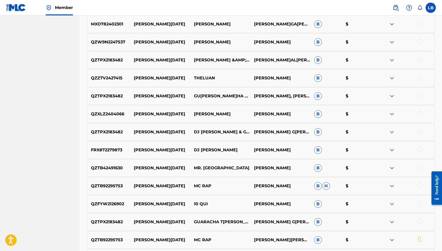
scroll to position [0, 0]
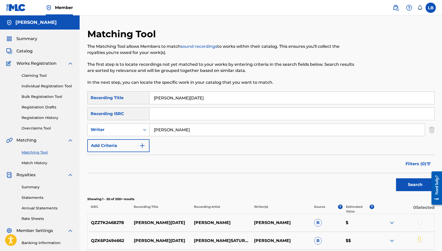
click at [107, 149] on button "Add Criteria" at bounding box center [118, 145] width 62 height 13
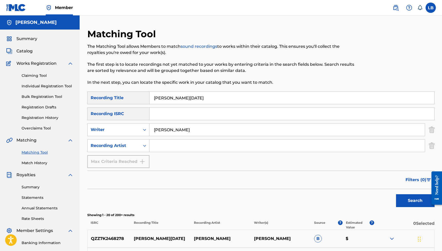
click at [175, 148] on input "Search Form" at bounding box center [288, 146] width 276 height 12
type input "Tito El Bambino"
click at [415, 201] on button "Search" at bounding box center [415, 200] width 39 height 13
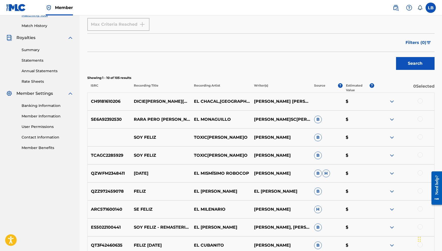
scroll to position [212, 0]
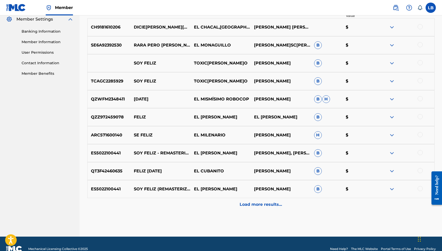
click at [261, 202] on p "Load more results..." at bounding box center [261, 205] width 42 height 6
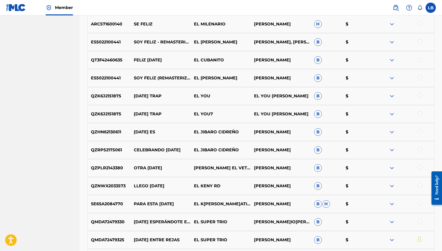
scroll to position [365, 0]
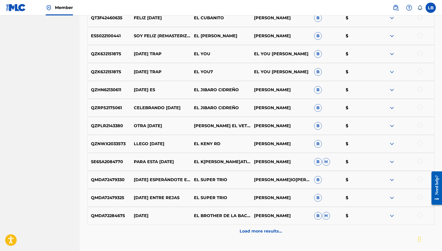
click at [270, 237] on div "Load more results..." at bounding box center [261, 231] width 348 height 13
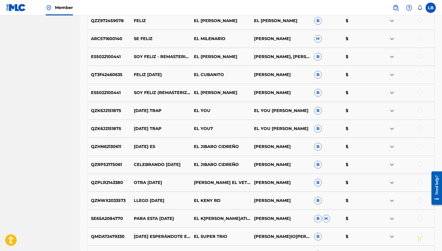
scroll to position [0, 0]
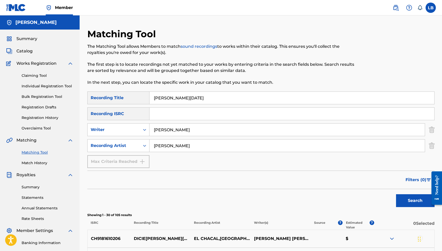
drag, startPoint x: 193, startPoint y: 99, endPoint x: 134, endPoint y: 92, distance: 58.8
click at [134, 92] on div "SearchWithCriteria91cceab7-5acc-4ac3-8090-dacc63870407 Recording Title Feliz Na…" at bounding box center [261, 98] width 348 height 13
click at [183, 115] on input "Search Form" at bounding box center [292, 114] width 285 height 12
paste input "TCADW1892817"
type input "TCADW1892817"
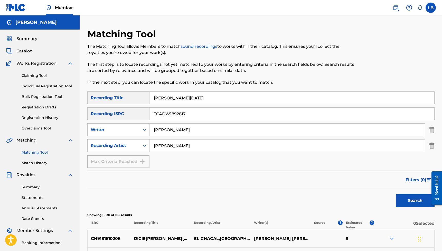
click at [421, 204] on button "Search" at bounding box center [415, 200] width 39 height 13
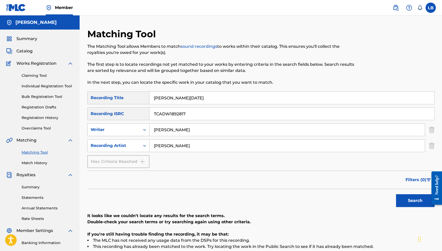
click at [138, 131] on div "Writer" at bounding box center [114, 130] width 52 height 10
click at [143, 151] on div "Search Form" at bounding box center [144, 146] width 9 height 12
click at [199, 164] on div "SearchWithCriteria91cceab7-5acc-4ac3-8090-dacc63870407 Recording Title Feliz Na…" at bounding box center [261, 130] width 348 height 77
drag, startPoint x: 200, startPoint y: 112, endPoint x: 134, endPoint y: 110, distance: 66.4
click at [134, 110] on div "SearchWithCriteriaa057f4fc-64e6-472c-b1cd-a6dc4adc59fa Recording ISRC TCADW1892…" at bounding box center [261, 113] width 348 height 13
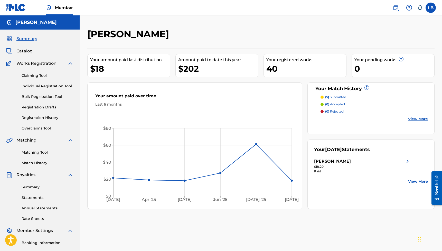
click at [38, 152] on link "Matching Tool" at bounding box center [48, 152] width 52 height 5
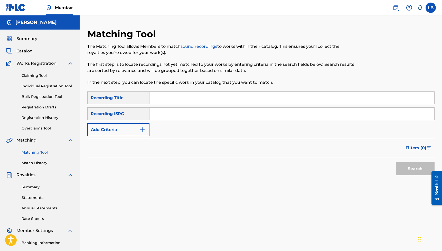
click at [119, 134] on button "Add Criteria" at bounding box center [118, 129] width 62 height 13
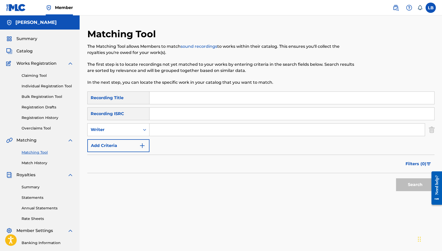
click at [177, 130] on input "Search Form" at bounding box center [288, 130] width 276 height 12
click at [181, 130] on input "Luis Berrios Nieves" at bounding box center [288, 130] width 276 height 12
click at [121, 150] on button "Add Criteria" at bounding box center [118, 145] width 62 height 13
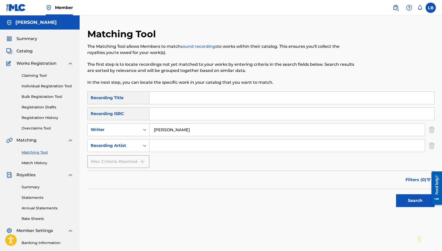
click at [180, 130] on input "Luis BerriosNieves" at bounding box center [288, 130] width 276 height 12
click at [203, 129] on input "Luis Berrios Nieves" at bounding box center [288, 130] width 276 height 12
type input "Luis Berrios Nieves"
click at [193, 151] on input "Search Form" at bounding box center [288, 146] width 276 height 12
type input "Tito El Bambino"
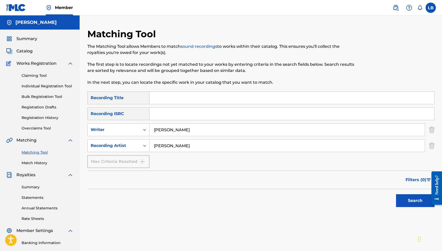
click at [172, 100] on input "Search Form" at bounding box center [292, 98] width 285 height 12
type input "Feliz Navidad"
click at [415, 201] on button "Search" at bounding box center [415, 200] width 39 height 13
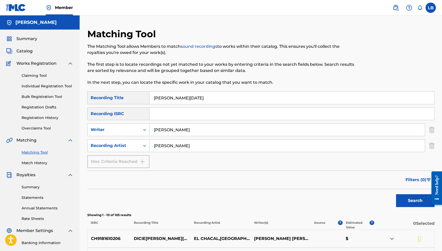
click at [417, 180] on span "Filters ( 0 )" at bounding box center [416, 180] width 21 height 6
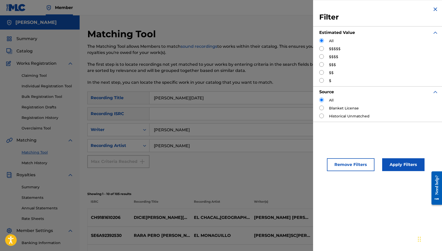
click at [323, 117] on input "Search Form" at bounding box center [322, 116] width 5 height 5
radio input "true"
click at [398, 163] on button "Apply Filters" at bounding box center [403, 164] width 42 height 13
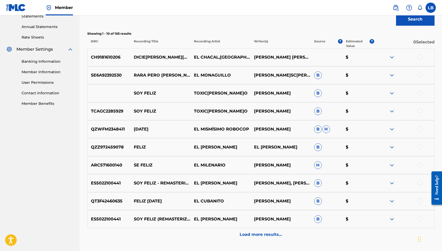
click at [272, 233] on p "Load more results..." at bounding box center [261, 235] width 42 height 6
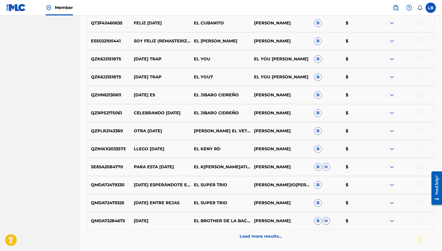
click at [271, 234] on p "Load more results..." at bounding box center [261, 236] width 42 height 6
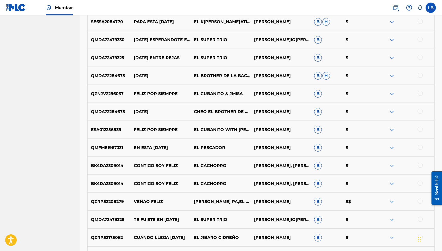
scroll to position [535, 0]
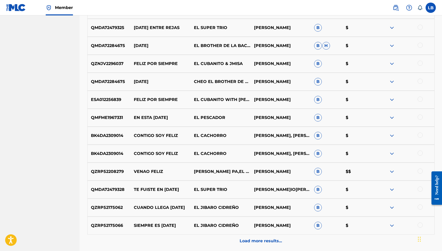
click at [287, 239] on div "Load more results..." at bounding box center [261, 241] width 348 height 13
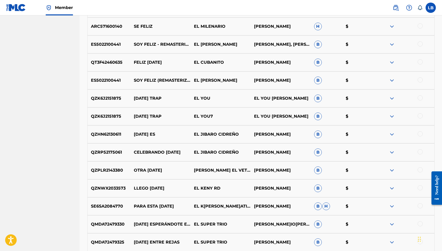
scroll to position [354, 0]
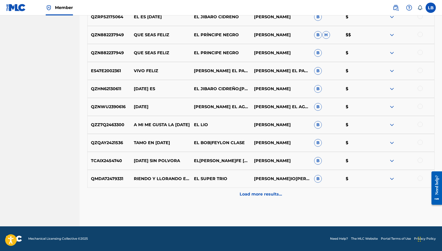
click at [256, 198] on div "Load more results..." at bounding box center [261, 194] width 348 height 13
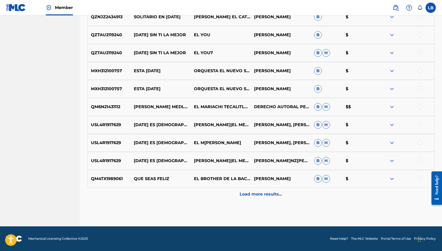
click at [249, 192] on p "Load more results..." at bounding box center [261, 194] width 42 height 6
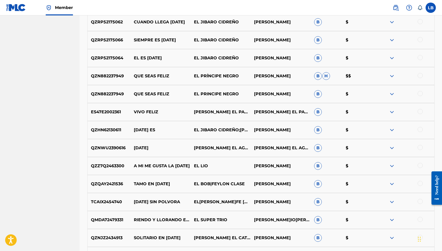
scroll to position [1098, 0]
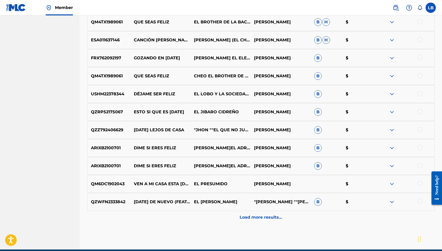
click at [275, 218] on p "Load more results..." at bounding box center [261, 217] width 42 height 6
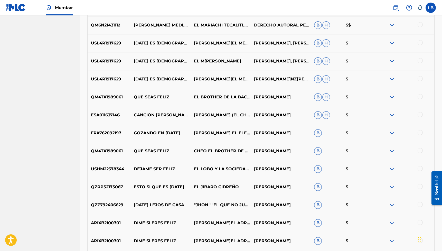
scroll to position [1301, 0]
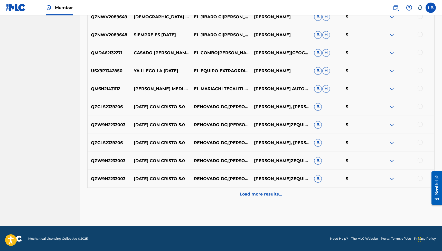
click at [259, 198] on div "Load more results..." at bounding box center [261, 194] width 348 height 13
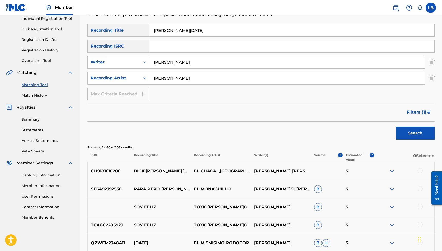
scroll to position [1481, 0]
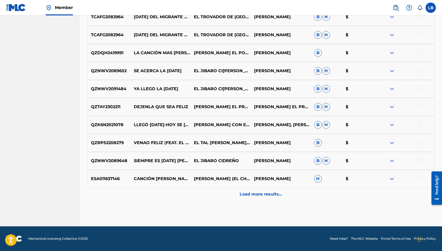
click at [263, 195] on p "Load more results..." at bounding box center [261, 194] width 42 height 6
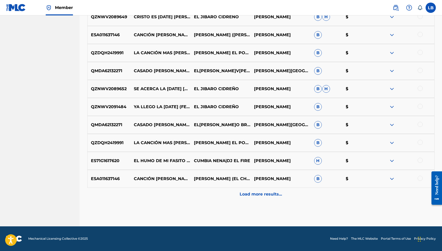
click at [268, 197] on p "Load more results..." at bounding box center [261, 194] width 42 height 6
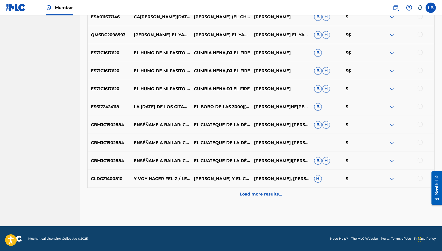
click at [277, 200] on div "Load more results..." at bounding box center [261, 194] width 348 height 13
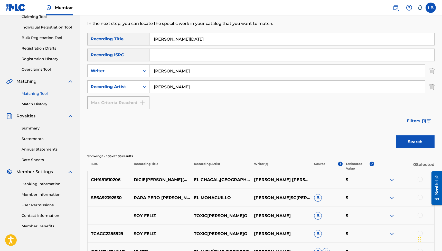
scroll to position [0, 0]
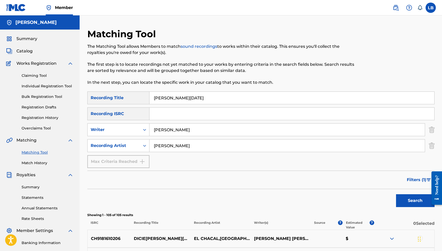
drag, startPoint x: 208, startPoint y: 99, endPoint x: 139, endPoint y: 99, distance: 69.1
click at [139, 99] on div "SearchWithCriteria91cceab7-5acc-4ac3-8090-dacc63870407 Recording Title Feliz Na…" at bounding box center [261, 98] width 348 height 13
paste input "MIENTEME"
type input "MIENTEME"
click at [412, 196] on button "Search" at bounding box center [415, 200] width 39 height 13
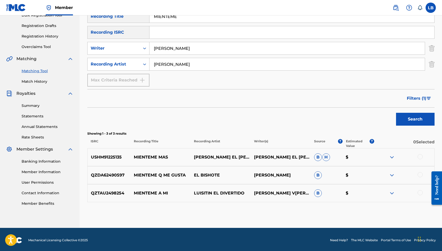
scroll to position [83, 0]
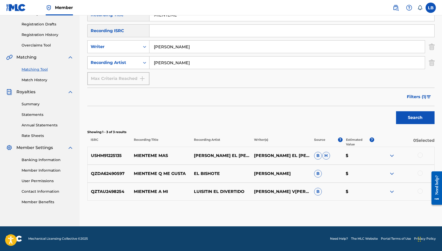
drag, startPoint x: 205, startPoint y: 64, endPoint x: 144, endPoint y: 63, distance: 60.1
click at [144, 63] on div "SearchWithCriteria4f0267a6-db2d-43e5-b78d-ddb1193d5374 Recording Artist Tito El…" at bounding box center [261, 62] width 348 height 13
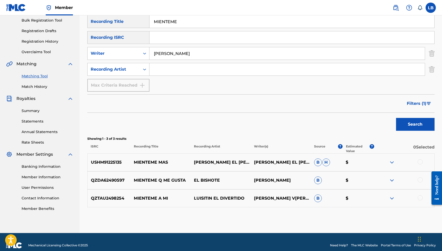
scroll to position [60, 0]
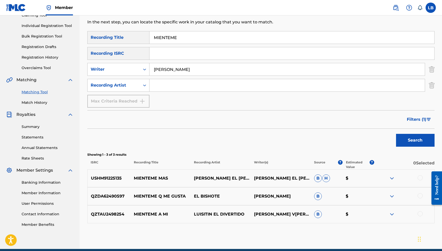
click at [161, 38] on input "MIENTEME" at bounding box center [292, 37] width 285 height 12
type input "MIÉNTEME"
click at [420, 137] on button "Search" at bounding box center [415, 140] width 39 height 13
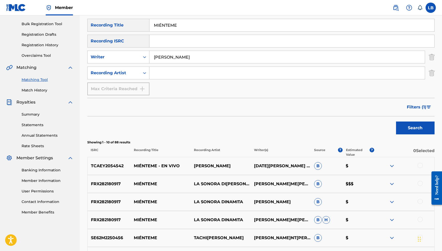
scroll to position [85, 0]
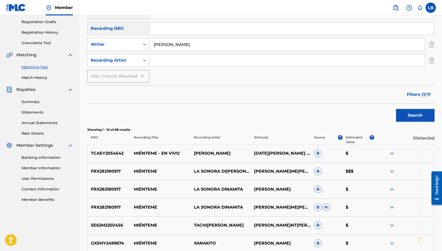
click at [418, 152] on div at bounding box center [420, 152] width 5 height 5
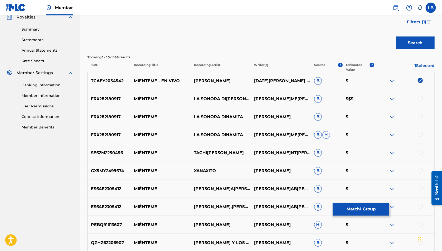
scroll to position [174, 0]
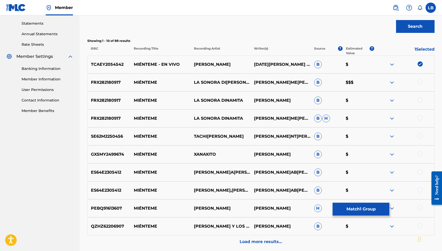
click at [266, 239] on p "Load more results..." at bounding box center [261, 242] width 42 height 6
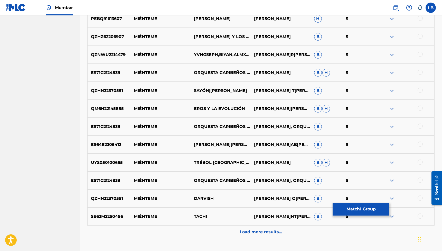
click at [272, 229] on div "Load more results..." at bounding box center [261, 232] width 348 height 13
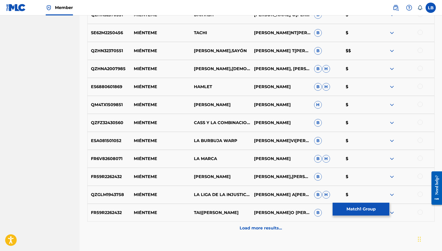
scroll to position [582, 0]
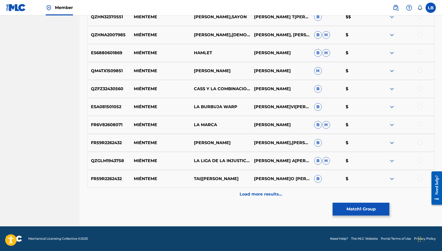
click at [267, 197] on p "Load more results..." at bounding box center [261, 194] width 42 height 6
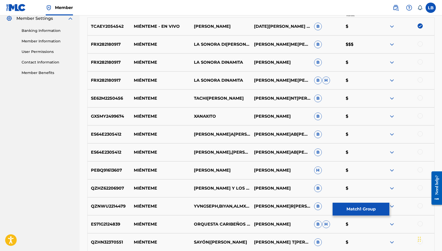
scroll to position [762, 0]
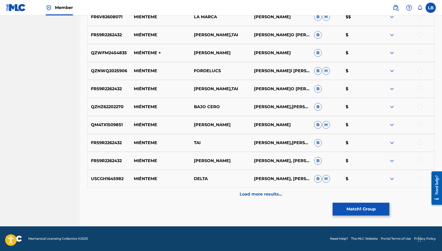
click at [271, 194] on p "Load more results..." at bounding box center [261, 194] width 42 height 6
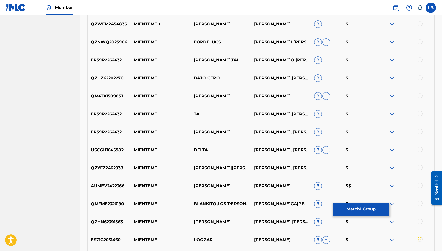
scroll to position [942, 0]
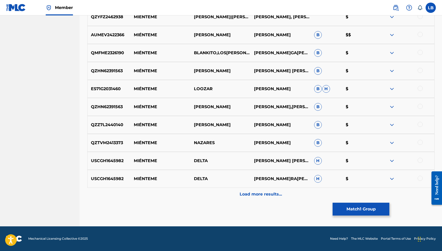
click at [261, 195] on p "Load more results..." at bounding box center [261, 194] width 42 height 6
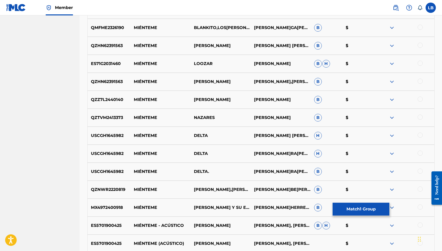
scroll to position [1121, 0]
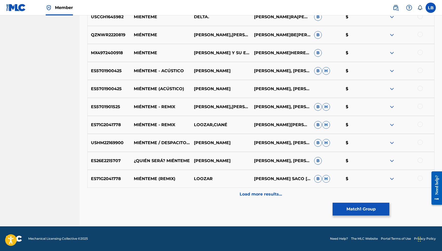
click at [274, 197] on p "Load more results..." at bounding box center [261, 194] width 42 height 6
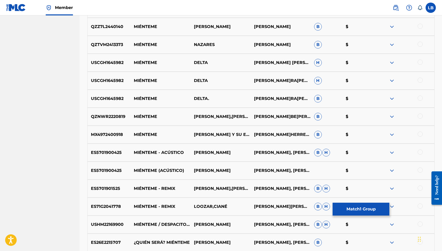
scroll to position [1301, 0]
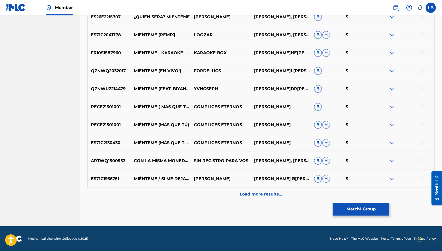
click at [311, 191] on div "Load more results..." at bounding box center [261, 194] width 348 height 13
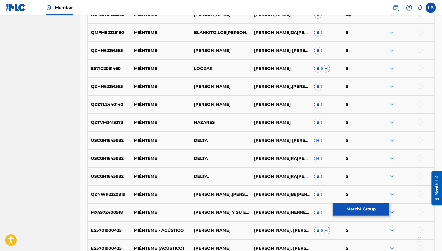
scroll to position [1481, 0]
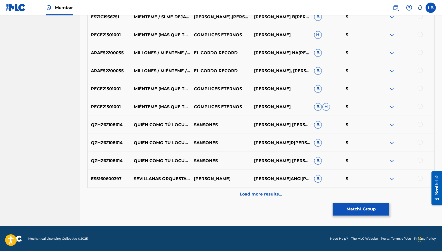
click at [310, 191] on div "Load more results..." at bounding box center [261, 194] width 348 height 13
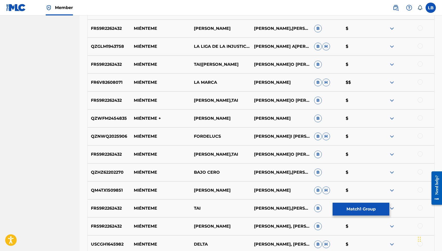
scroll to position [0, 0]
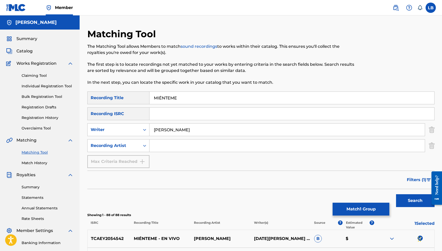
click at [359, 206] on button "Match 1 Group" at bounding box center [361, 209] width 57 height 13
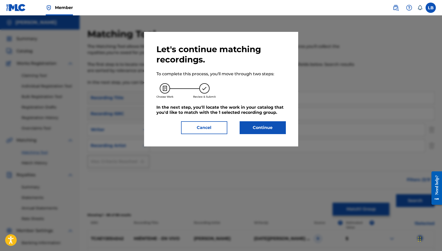
click at [282, 130] on button "Continue" at bounding box center [263, 127] width 46 height 13
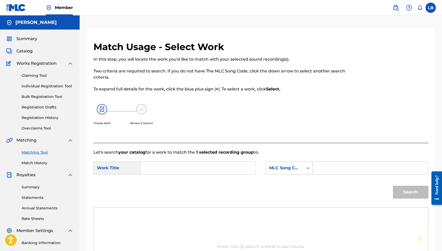
click at [165, 168] on input "Search Form" at bounding box center [198, 168] width 106 height 12
paste input "MIENTEME"
click at [157, 168] on input "MIENTEME" at bounding box center [198, 168] width 106 height 12
type input "MIÉNTEME"
click at [340, 170] on input "Search Form" at bounding box center [370, 168] width 106 height 12
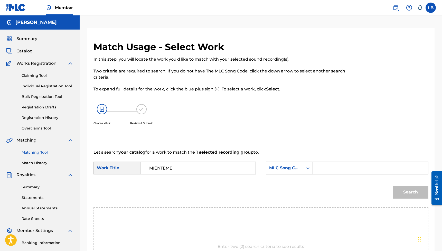
paste input "MB0GMU"
type input "MB0GMU"
drag, startPoint x: 401, startPoint y: 191, endPoint x: 404, endPoint y: 192, distance: 2.8
click at [401, 191] on button "Search" at bounding box center [410, 192] width 35 height 13
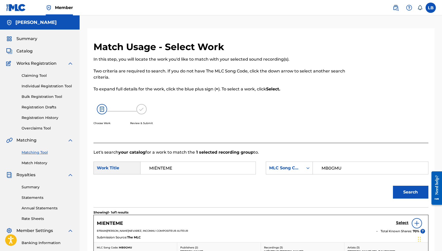
scroll to position [76, 0]
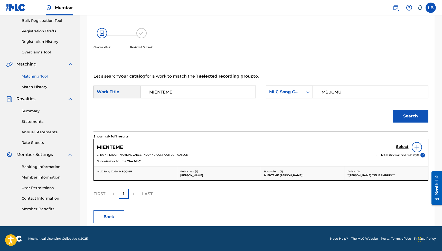
click at [398, 147] on h5 "Select" at bounding box center [402, 146] width 13 height 5
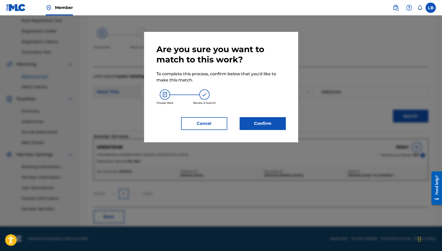
click at [277, 126] on button "Confirm" at bounding box center [263, 123] width 46 height 13
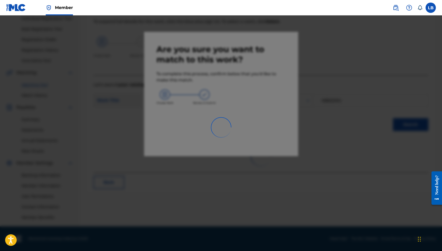
scroll to position [68, 0]
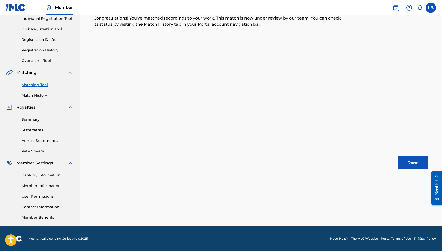
click at [416, 160] on button "Done" at bounding box center [413, 163] width 31 height 13
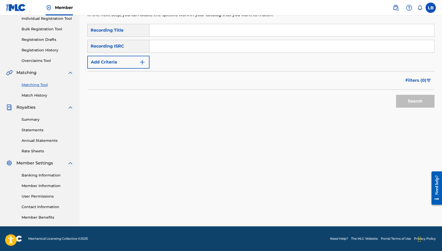
scroll to position [32, 0]
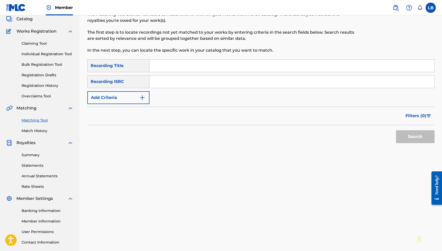
click at [38, 44] on link "Claiming Tool" at bounding box center [48, 43] width 52 height 5
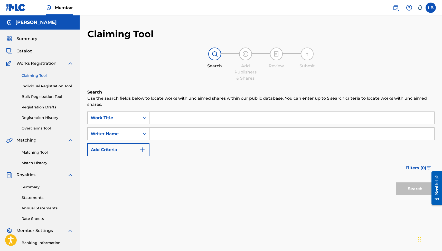
click at [165, 118] on input "Search Form" at bounding box center [292, 118] width 285 height 12
type input "Llueve el amor"
click at [216, 131] on input "Search Form" at bounding box center [292, 134] width 285 height 12
type input "Luis Berrios Nieves"
click at [415, 189] on button "Search" at bounding box center [415, 189] width 39 height 13
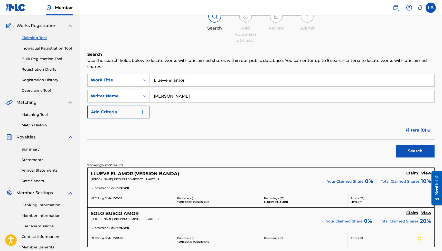
scroll to position [73, 0]
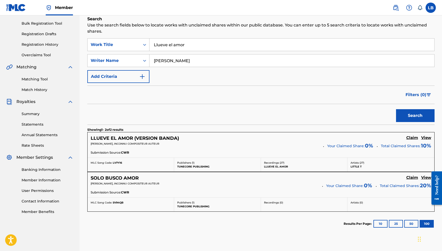
drag, startPoint x: 122, startPoint y: 144, endPoint x: 169, endPoint y: 147, distance: 47.1
click at [169, 147] on div "LUIS BERRIOS NIEVES, INCONNU COMPOSITEUR AUTEUR" at bounding box center [205, 145] width 229 height 7
click at [244, 139] on div "LLUEVE EL AMOR (VERSION BANDA) Claim View" at bounding box center [261, 138] width 341 height 6
click at [210, 51] on div "SearchWithCriteria546f2a69-76b5-46cf-9579-e1d05db527a3 Work Title Llueve el amo…" at bounding box center [261, 60] width 348 height 45
click at [208, 59] on input "Luis Berrios Nieves" at bounding box center [292, 60] width 285 height 12
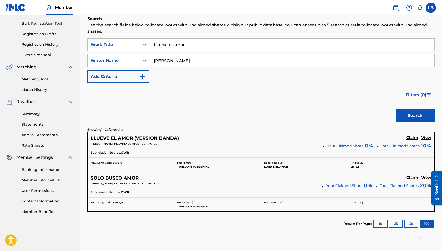
drag, startPoint x: 204, startPoint y: 46, endPoint x: 132, endPoint y: 30, distance: 74.3
click at [132, 30] on div "Search Use the search fields below to locate works with unclaimed shares within…" at bounding box center [261, 139] width 348 height 246
click at [190, 43] on input "Llueve el amor" at bounding box center [292, 45] width 285 height 12
drag, startPoint x: 204, startPoint y: 47, endPoint x: 146, endPoint y: 35, distance: 59.6
click at [146, 35] on div "Search Use the search fields below to locate works with unclaimed shares within…" at bounding box center [261, 139] width 348 height 246
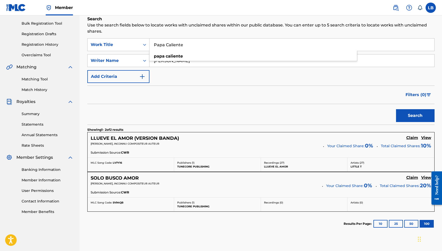
type input "Papa Caliente"
click at [415, 116] on button "Search" at bounding box center [415, 115] width 39 height 13
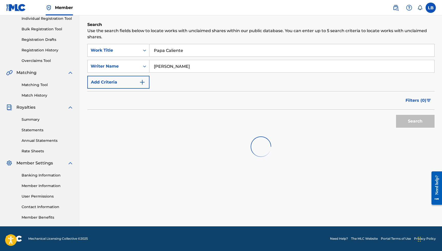
scroll to position [68, 0]
drag, startPoint x: 199, startPoint y: 66, endPoint x: 150, endPoint y: 62, distance: 49.2
click at [150, 62] on input "Luis Berrios Nieves" at bounding box center [292, 66] width 285 height 12
type input "a"
click at [120, 60] on div "Writer Name" at bounding box center [118, 66] width 62 height 13
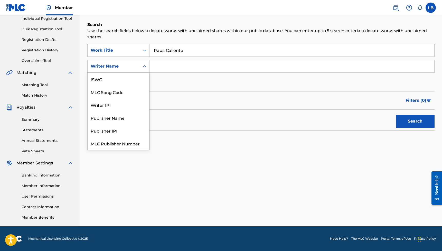
scroll to position [13, 0]
click at [175, 82] on div "SearchWithCriteria546f2a69-76b5-46cf-9579-e1d05db527a3 Work Title Papa Caliente…" at bounding box center [261, 66] width 348 height 45
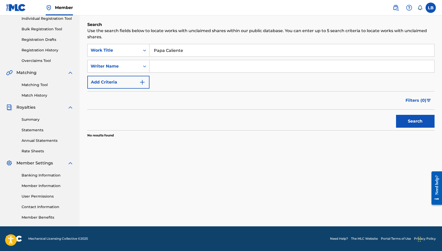
scroll to position [0, 0]
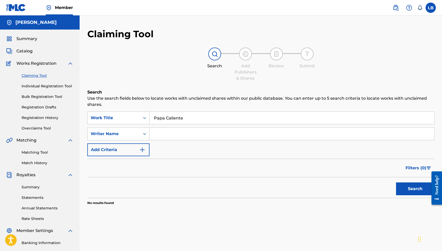
click at [237, 123] on input "Papa Caliente" at bounding box center [292, 118] width 285 height 12
click at [192, 114] on input "Papa Caliente" at bounding box center [292, 118] width 285 height 12
click at [126, 154] on button "Add Criteria" at bounding box center [118, 149] width 62 height 13
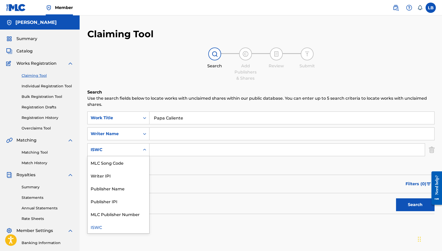
click at [120, 149] on div "ISWC" at bounding box center [114, 150] width 46 height 6
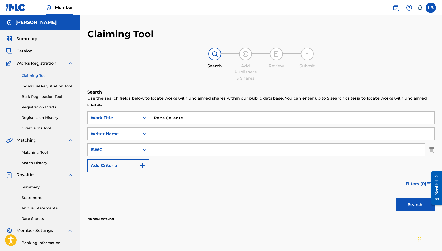
click at [24, 76] on link "Claiming Tool" at bounding box center [48, 75] width 52 height 5
click at [123, 118] on div "Work Title" at bounding box center [114, 118] width 46 height 6
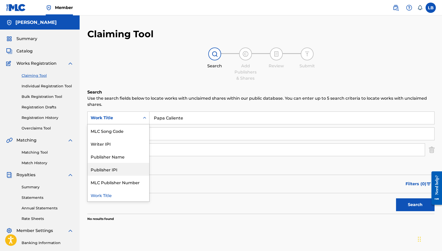
click at [167, 139] on input "Search Form" at bounding box center [292, 134] width 285 height 12
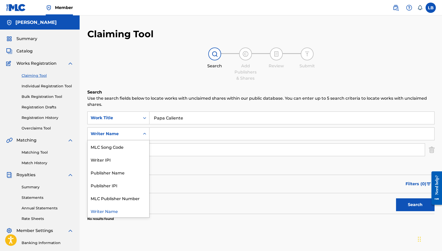
click at [120, 139] on div "Writer Name" at bounding box center [118, 133] width 62 height 13
drag, startPoint x: 118, startPoint y: 156, endPoint x: 157, endPoint y: 143, distance: 40.6
click at [118, 156] on div "Writer IPI" at bounding box center [119, 159] width 62 height 13
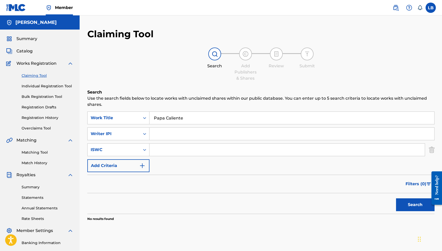
click at [164, 139] on input "Search Form" at bounding box center [292, 134] width 285 height 12
paste input "495147721"
type input "495147721"
click at [407, 198] on div "Search" at bounding box center [414, 203] width 41 height 21
click at [417, 202] on button "Search" at bounding box center [415, 204] width 39 height 13
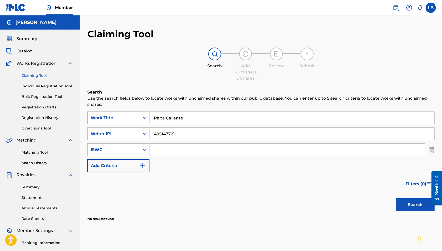
drag, startPoint x: 190, startPoint y: 118, endPoint x: 139, endPoint y: 117, distance: 50.4
click at [139, 117] on div "SearchWithCriteria546f2a69-76b5-46cf-9579-e1d05db527a3 Work Title Papa Caliente" at bounding box center [261, 118] width 348 height 13
click at [412, 208] on button "Search" at bounding box center [415, 204] width 39 height 13
click at [133, 139] on div "Writer IPI" at bounding box center [118, 133] width 62 height 13
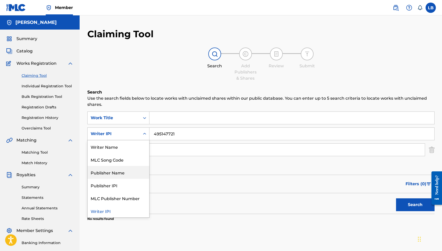
click at [129, 172] on div "Publisher Name" at bounding box center [119, 172] width 62 height 13
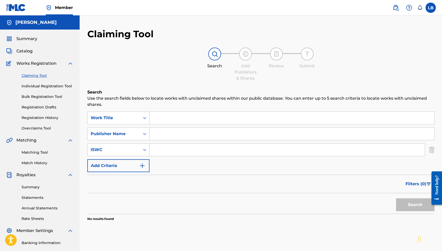
drag, startPoint x: 174, startPoint y: 139, endPoint x: 218, endPoint y: 138, distance: 43.4
click at [176, 138] on input "Search Form" at bounding box center [292, 134] width 285 height 12
type input "Nerol el Rey de la Melodia"
click at [417, 205] on button "Search" at bounding box center [415, 204] width 39 height 13
drag, startPoint x: 236, startPoint y: 136, endPoint x: 132, endPoint y: 125, distance: 104.2
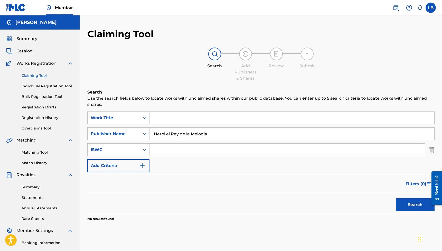
click at [135, 126] on div "SearchWithCriteria546f2a69-76b5-46cf-9579-e1d05db527a3 Work Title SearchWithCri…" at bounding box center [261, 142] width 348 height 61
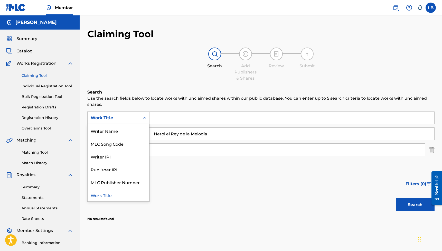
click at [132, 122] on div "Work Title" at bounding box center [114, 118] width 52 height 10
click at [122, 134] on div "Writer Name" at bounding box center [119, 130] width 62 height 13
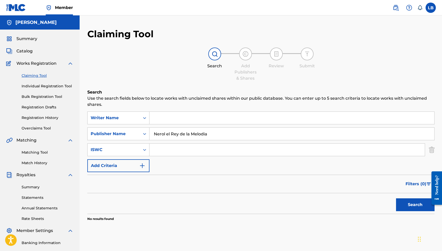
click at [178, 123] on input "Search Form" at bounding box center [292, 118] width 285 height 12
drag, startPoint x: 213, startPoint y: 141, endPoint x: 206, endPoint y: 138, distance: 7.2
click at [206, 139] on div "SearchWithCriteriab5879aec-121b-4f50-ade0-2efa533ad41b Writer Name SearchWithCr…" at bounding box center [261, 142] width 348 height 61
drag, startPoint x: 217, startPoint y: 133, endPoint x: 149, endPoint y: 124, distance: 68.7
click at [149, 124] on div "SearchWithCriteriab5879aec-121b-4f50-ade0-2efa533ad41b Writer Name SearchWithCr…" at bounding box center [261, 142] width 348 height 61
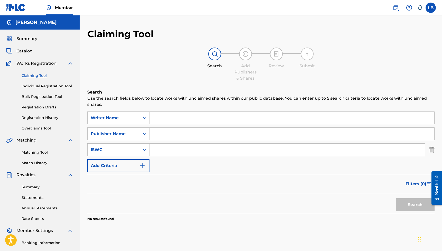
click at [163, 116] on input "Search Form" at bounding box center [292, 118] width 285 height 12
type input "Luis Berrios Nieves"
click at [415, 205] on button "Search" at bounding box center [415, 204] width 39 height 13
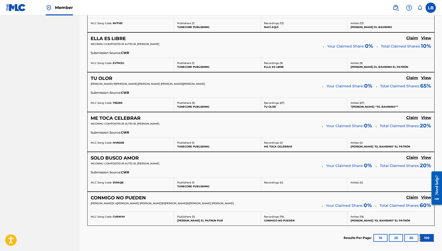
scroll to position [428, 0]
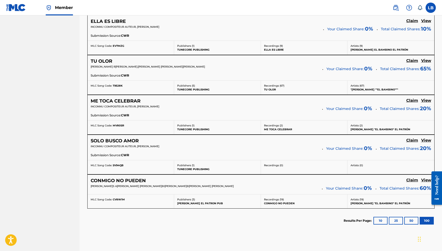
click at [431, 217] on button "100" at bounding box center [427, 221] width 14 height 8
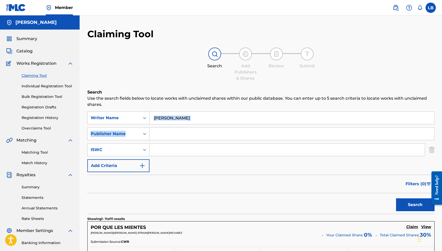
drag, startPoint x: 208, startPoint y: 126, endPoint x: 203, endPoint y: 121, distance: 7.5
click at [203, 121] on div "SearchWithCriteriab5879aec-121b-4f50-ade0-2efa533ad41b Writer Name Luis Berrios…" at bounding box center [261, 142] width 348 height 61
drag, startPoint x: 199, startPoint y: 119, endPoint x: 163, endPoint y: 115, distance: 36.5
click at [163, 115] on input "Luis Berrios Nieves" at bounding box center [292, 118] width 285 height 12
click at [408, 6] on img at bounding box center [409, 8] width 6 height 6
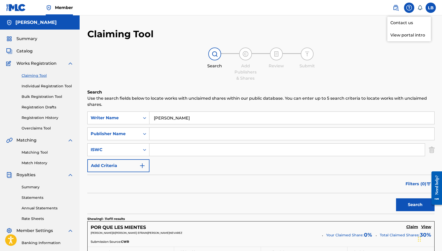
click at [408, 33] on p "View portal intro" at bounding box center [410, 35] width 44 height 12
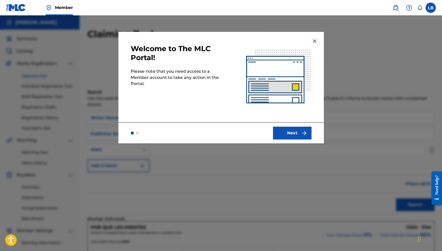
click at [318, 42] on img at bounding box center [279, 77] width 90 height 90
drag, startPoint x: 317, startPoint y: 41, endPoint x: 344, endPoint y: 31, distance: 29.7
click at [317, 41] on img at bounding box center [315, 41] width 6 height 6
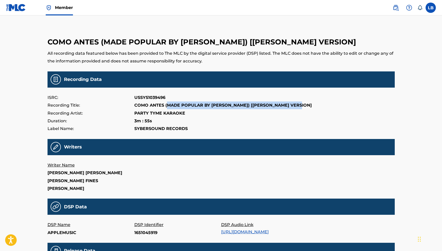
drag, startPoint x: 166, startPoint y: 104, endPoint x: 272, endPoint y: 108, distance: 106.0
click at [272, 108] on p "COMO ANTES (MADE POPULAR BY TITO EL BAMBINO) [KARAOKE VERSION]" at bounding box center [223, 106] width 178 height 8
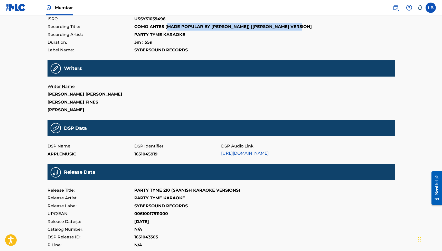
scroll to position [113, 0]
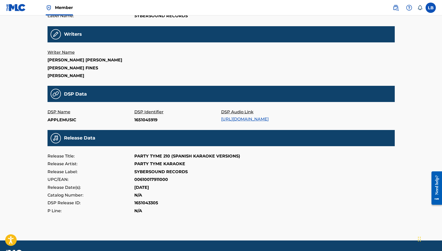
click at [231, 117] on link "https://music.apple.com/album/1651043305?i=1651045919" at bounding box center [245, 119] width 48 height 5
